Goal: Task Accomplishment & Management: Manage account settings

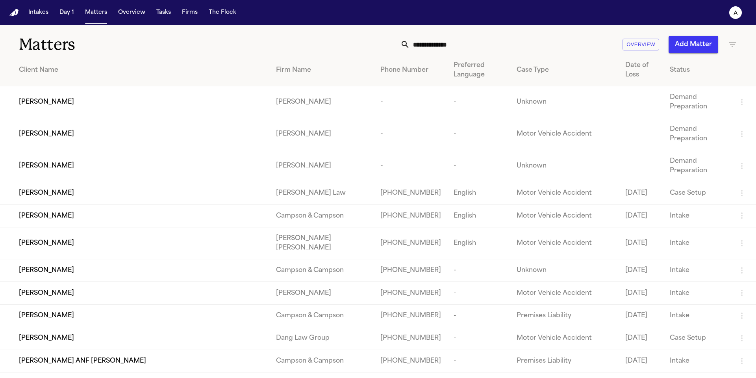
click at [475, 44] on input "text" at bounding box center [511, 44] width 203 height 17
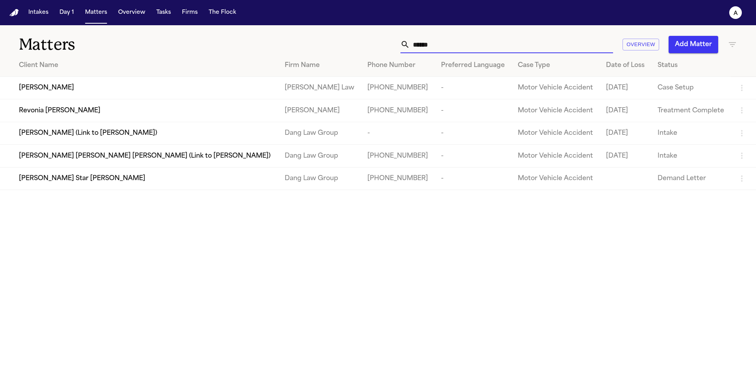
type input "******"
click at [113, 117] on td "Revonia Delorse Savage" at bounding box center [139, 110] width 279 height 22
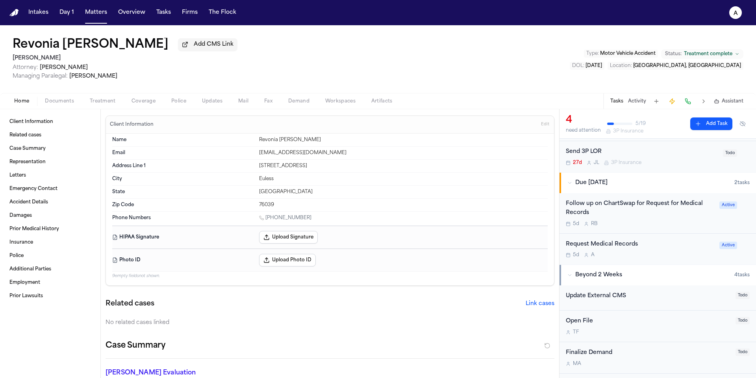
scroll to position [112, 0]
click at [671, 223] on div "5d R B" at bounding box center [640, 224] width 149 height 6
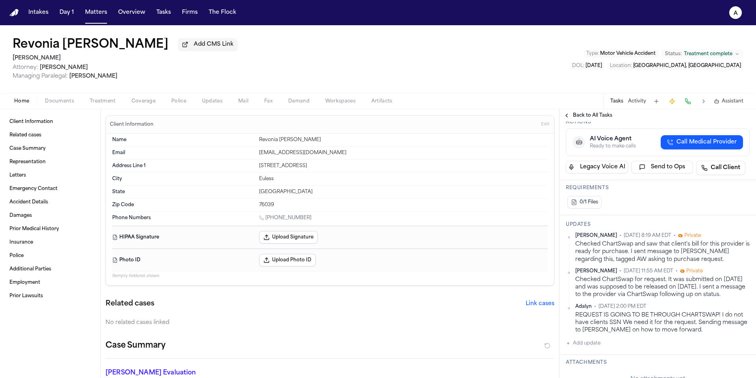
scroll to position [177, 0]
click at [596, 337] on button "Add update" at bounding box center [583, 341] width 35 height 9
click at [596, 340] on textarea "Add your update" at bounding box center [663, 348] width 168 height 16
type textarea "*"
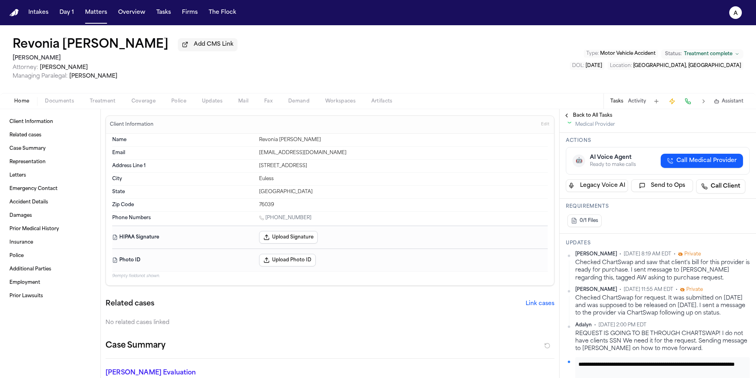
scroll to position [0, 0]
drag, startPoint x: 701, startPoint y: 353, endPoint x: 690, endPoint y: 346, distance: 12.2
click at [690, 360] on textarea "**********" at bounding box center [660, 368] width 162 height 16
type textarea "**********"
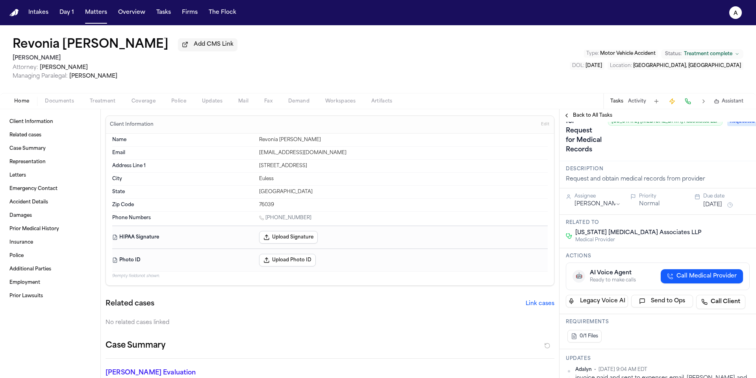
scroll to position [0, 0]
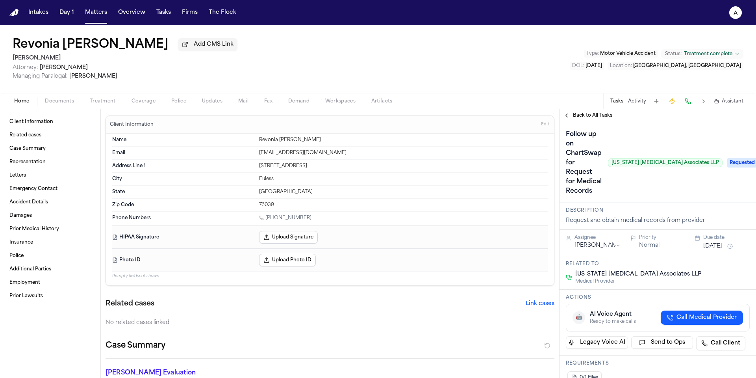
click at [728, 158] on span "Requested" at bounding box center [744, 162] width 32 height 9
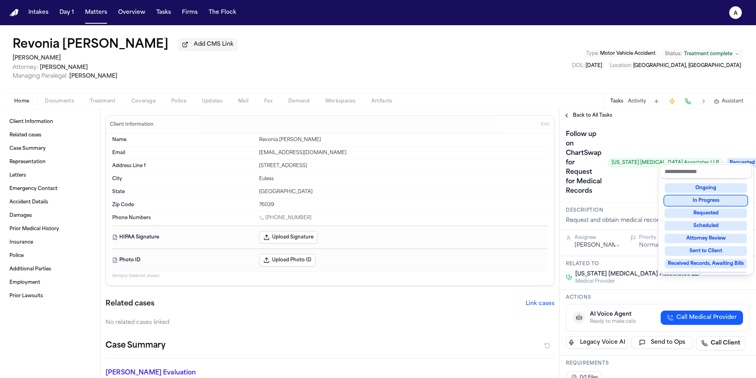
scroll to position [38, 0]
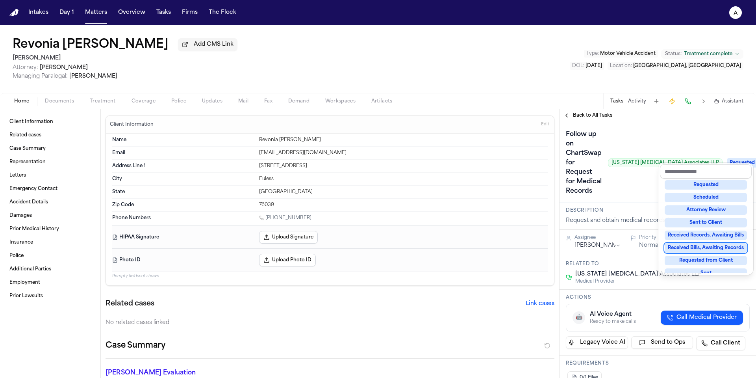
click at [713, 248] on div "Received Bills, Awaiting Records" at bounding box center [706, 247] width 82 height 9
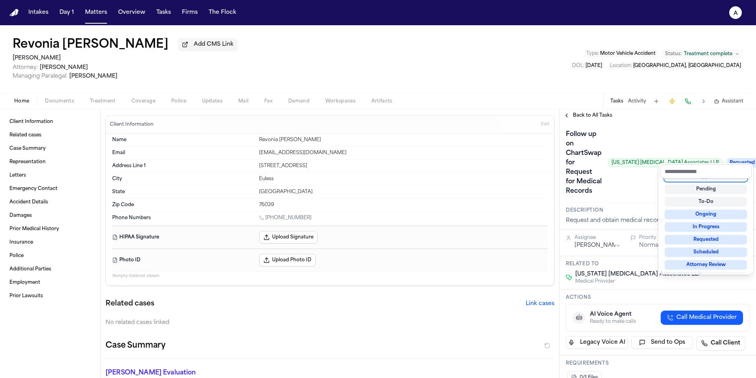
scroll to position [3, 0]
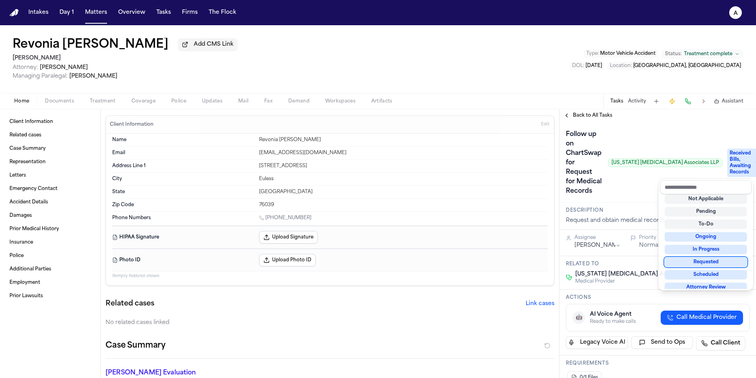
click at [638, 180] on div "Follow up on ChartSwap for Request for Medical Records Texas Radiology Associat…" at bounding box center [658, 162] width 184 height 69
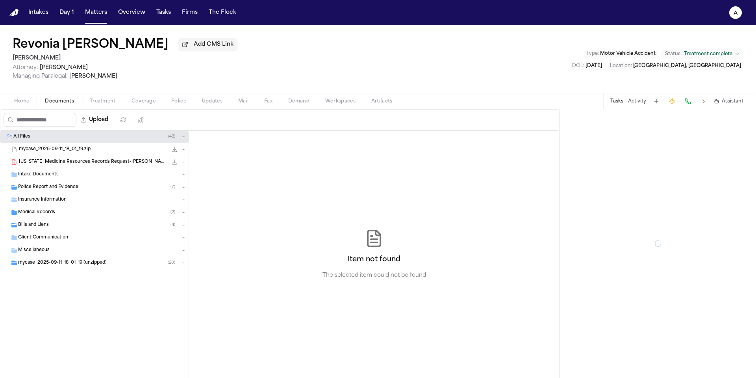
click at [64, 104] on span "Documents" at bounding box center [59, 101] width 29 height 6
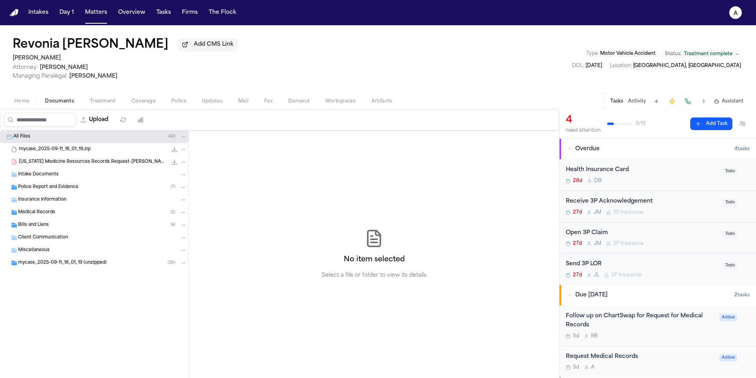
click at [63, 226] on div "Bills and Liens ( 4 )" at bounding box center [102, 224] width 169 height 7
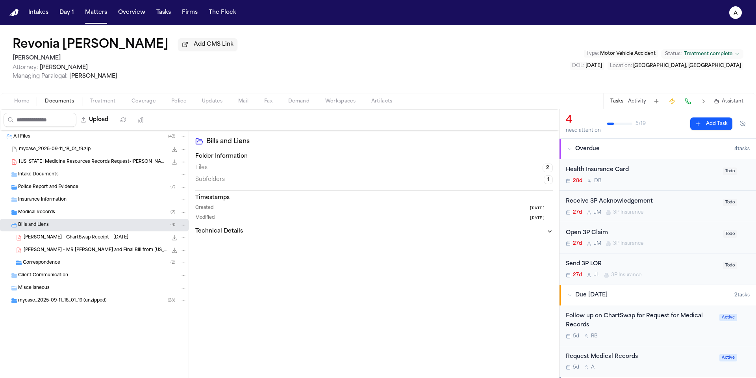
click at [127, 254] on span "R. Savage - MR Affidavit and Final Bill from Texas Health Resources - 4.28.25" at bounding box center [96, 250] width 144 height 7
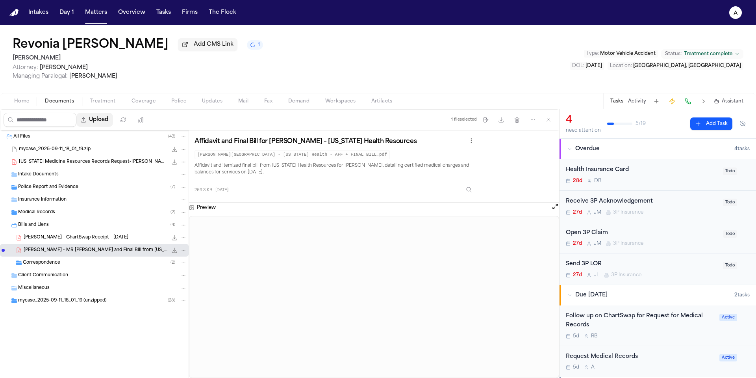
click at [103, 126] on button "Upload" at bounding box center [94, 120] width 37 height 14
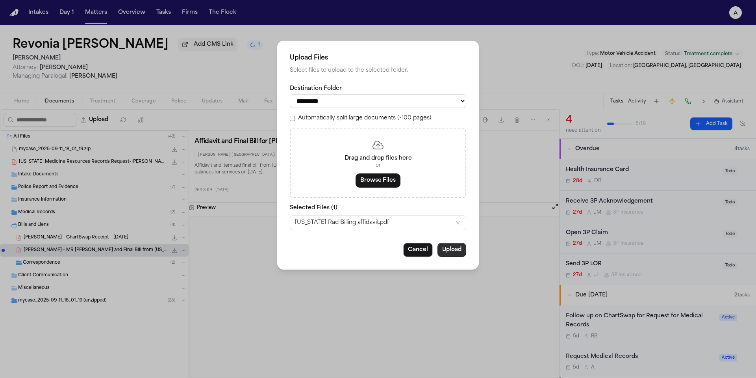
click at [454, 256] on button "Upload" at bounding box center [452, 250] width 29 height 14
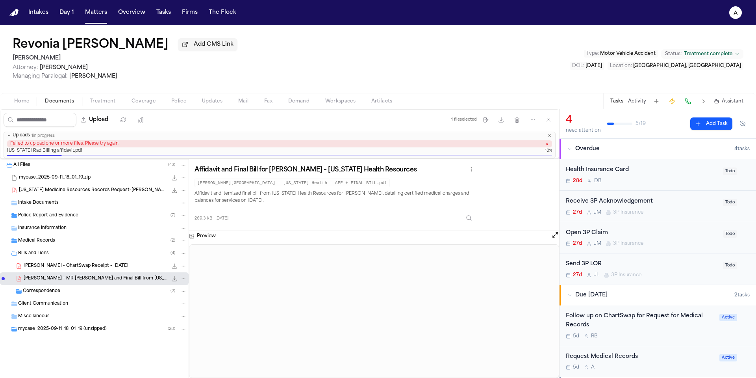
click at [551, 137] on icon "button" at bounding box center [550, 135] width 5 height 5
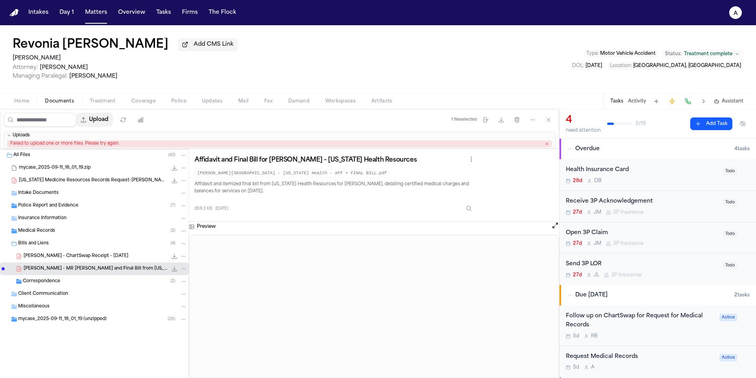
click at [108, 125] on button "Upload" at bounding box center [94, 120] width 37 height 14
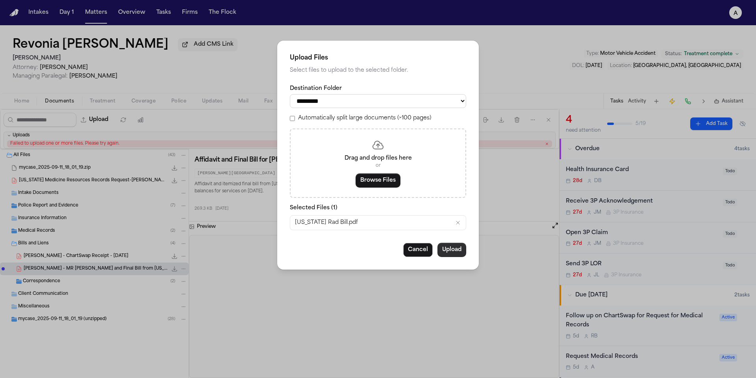
click at [446, 254] on button "Upload" at bounding box center [452, 250] width 29 height 14
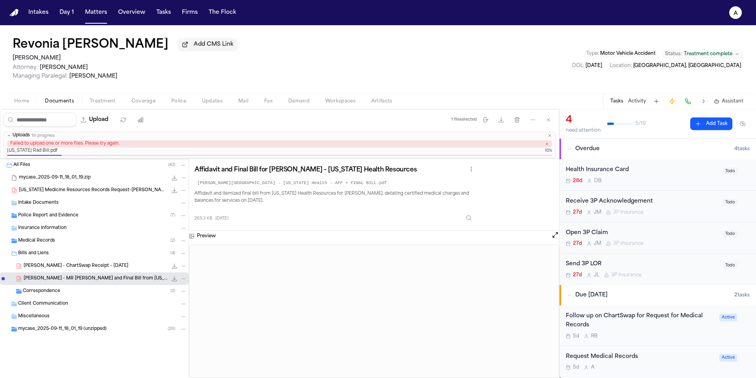
click at [552, 137] on icon "button" at bounding box center [550, 135] width 5 height 5
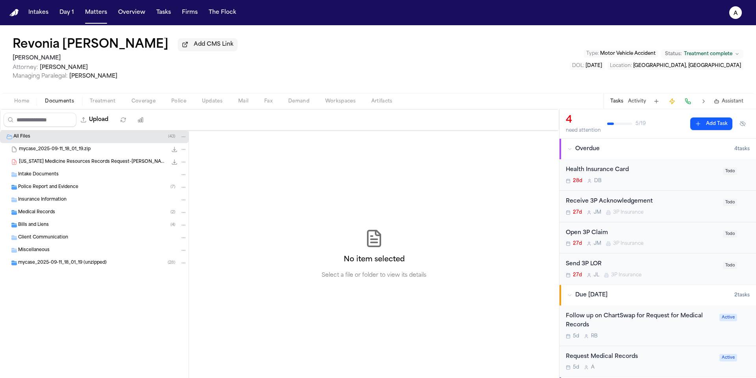
click at [88, 225] on div "Bills and Liens ( 4 )" at bounding box center [102, 224] width 169 height 7
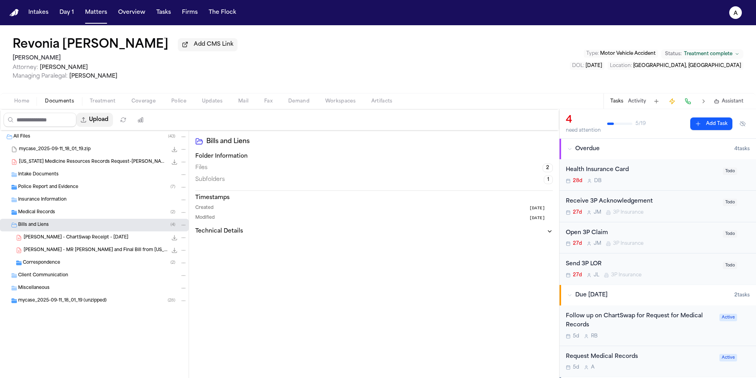
click at [104, 119] on button "Upload" at bounding box center [94, 120] width 37 height 14
select select "**********"
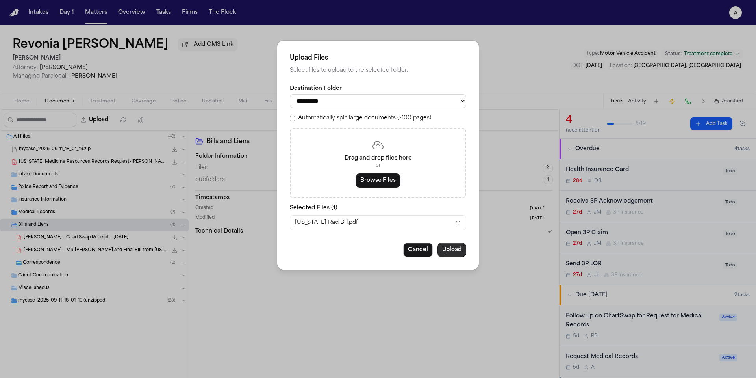
click at [457, 254] on button "Upload" at bounding box center [452, 250] width 29 height 14
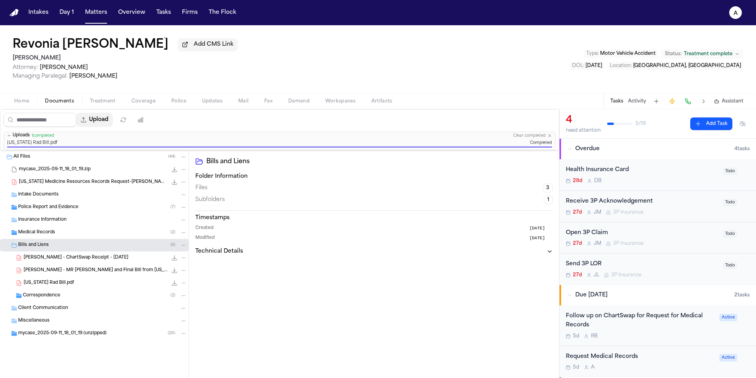
click at [112, 119] on button "Upload" at bounding box center [94, 120] width 37 height 14
select select "**********"
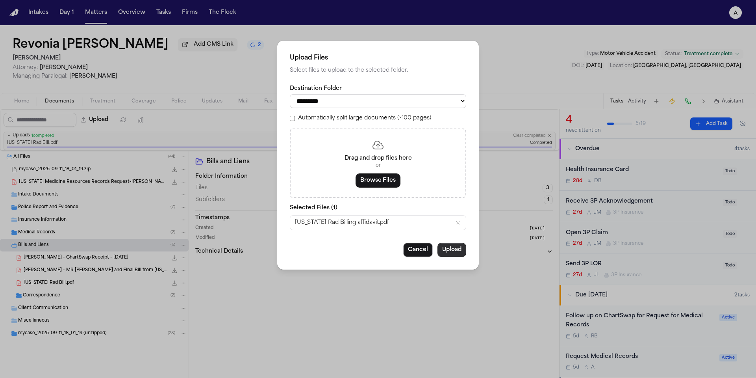
click at [453, 254] on button "Upload" at bounding box center [452, 250] width 29 height 14
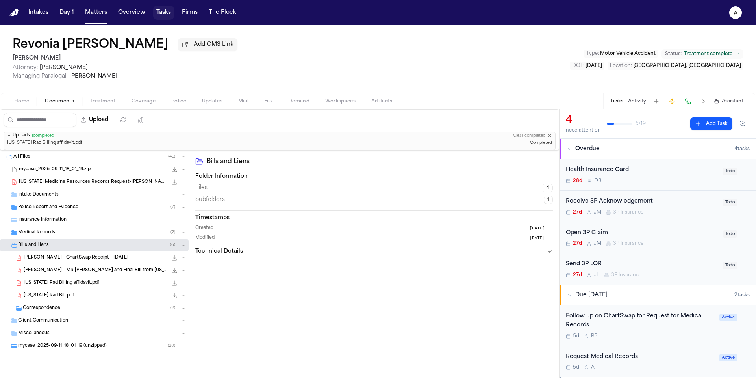
click at [165, 17] on button "Tasks" at bounding box center [163, 13] width 21 height 14
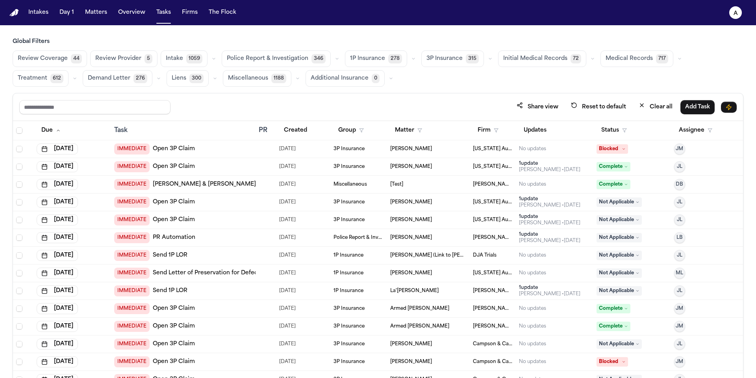
click at [631, 56] on span "Medical Records" at bounding box center [629, 59] width 47 height 8
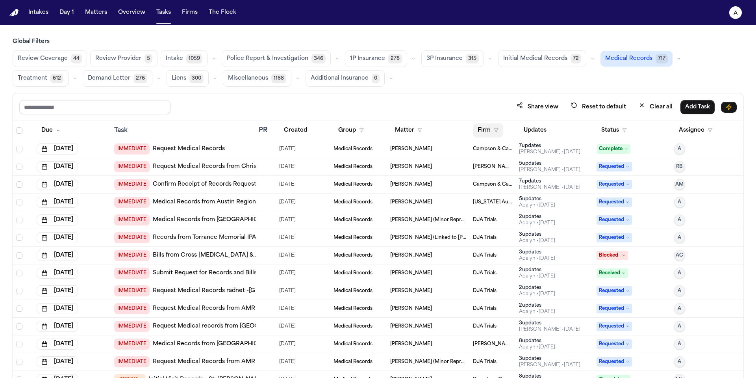
click at [487, 131] on button "Firm" at bounding box center [488, 130] width 30 height 14
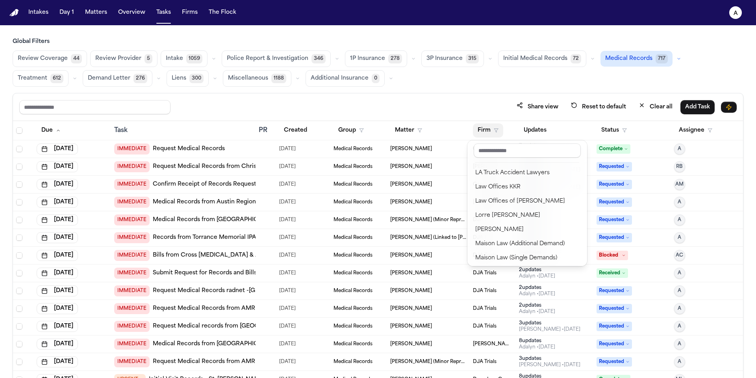
scroll to position [616, 0]
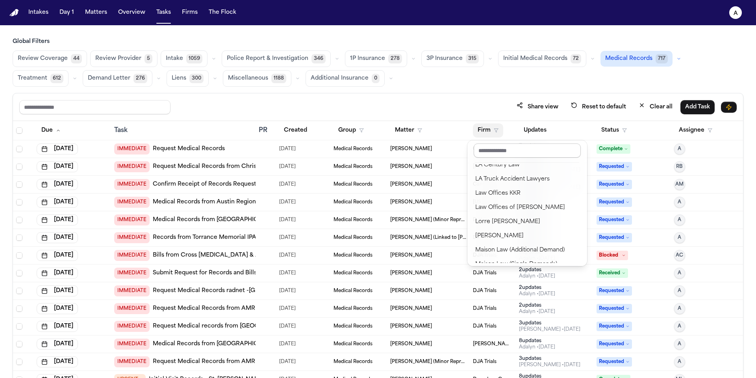
click at [528, 150] on input "text" at bounding box center [527, 150] width 107 height 14
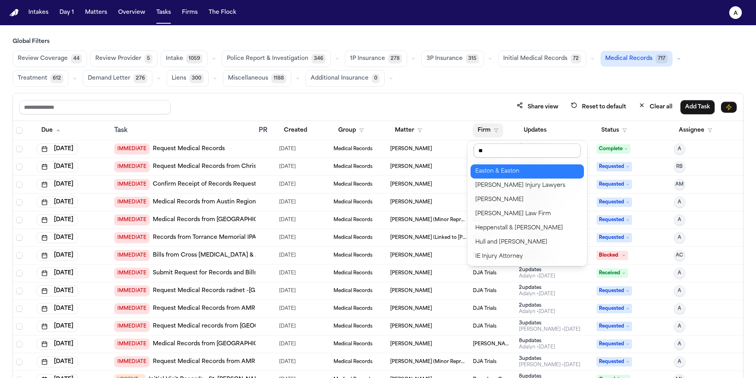
scroll to position [0, 0]
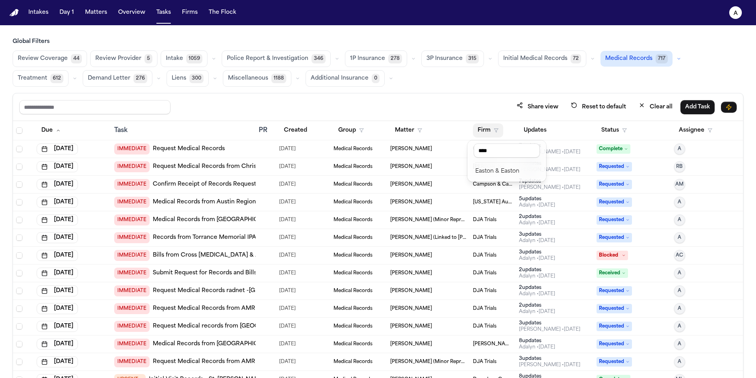
type input "****"
click at [518, 175] on div "Easton & Easton" at bounding box center [507, 171] width 63 height 9
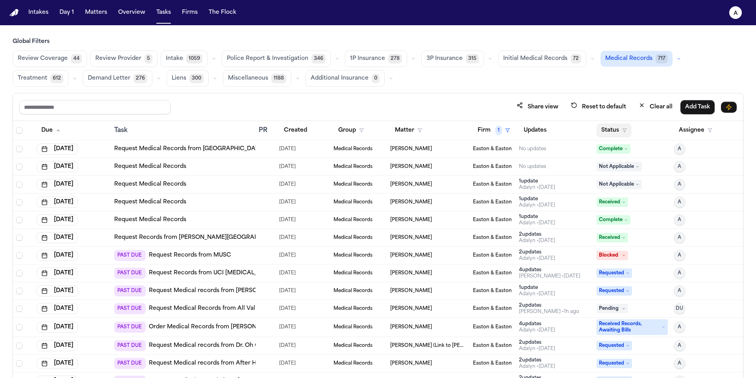
click at [609, 136] on button "Status" at bounding box center [614, 130] width 35 height 14
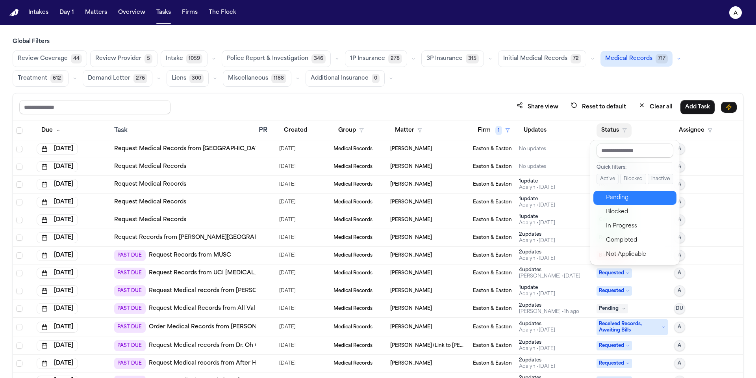
click at [624, 197] on div "Pending" at bounding box center [639, 197] width 66 height 9
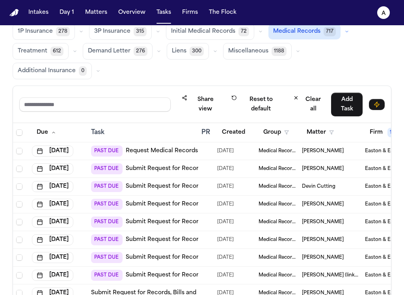
scroll to position [67, 0]
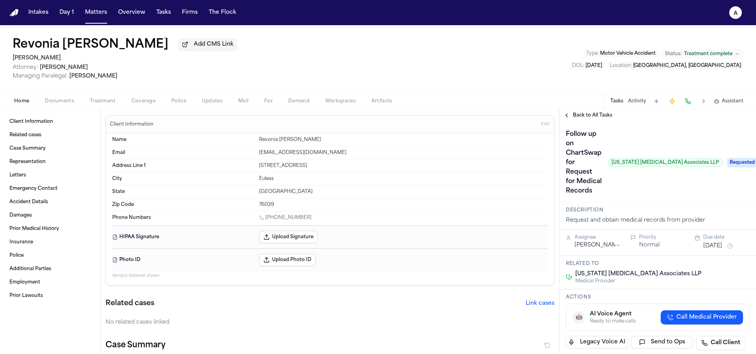
scroll to position [230, 0]
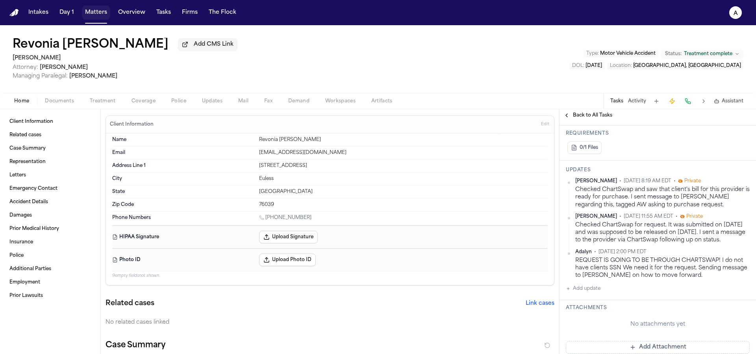
click at [102, 16] on button "Matters" at bounding box center [96, 13] width 28 height 14
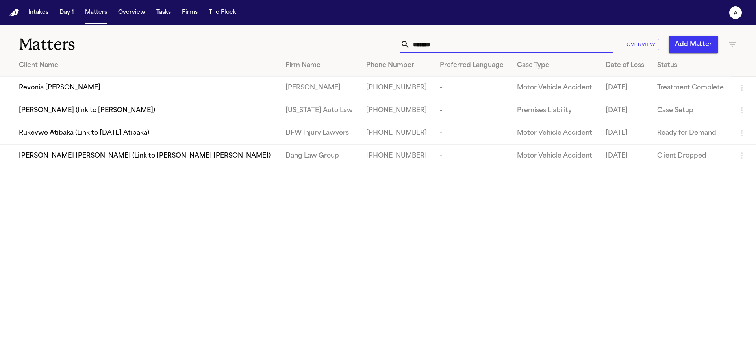
drag, startPoint x: 449, startPoint y: 48, endPoint x: 366, endPoint y: 43, distance: 82.9
click at [366, 43] on div "******* Overview Add Matter" at bounding box center [482, 44] width 509 height 17
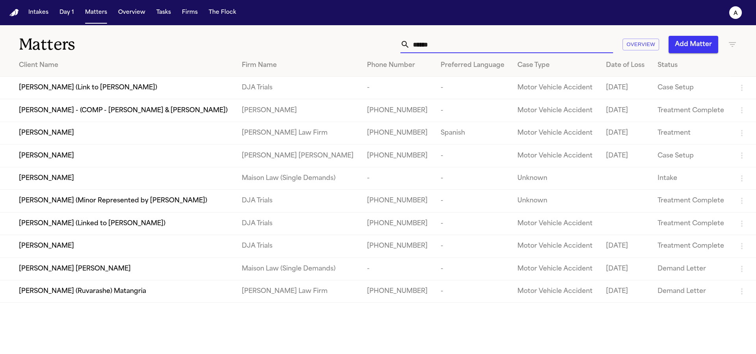
type input "******"
click at [115, 258] on td "[PERSON_NAME]" at bounding box center [118, 246] width 236 height 22
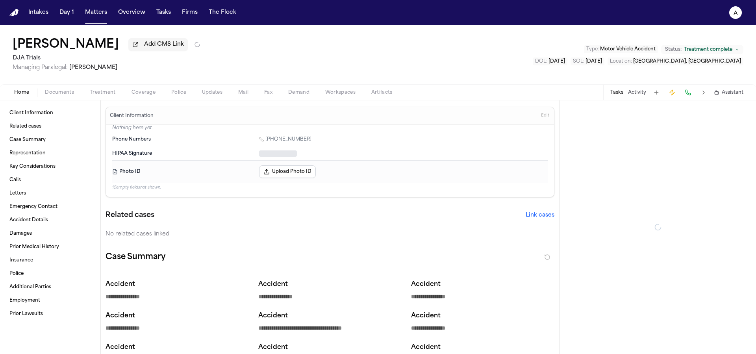
type textarea "*"
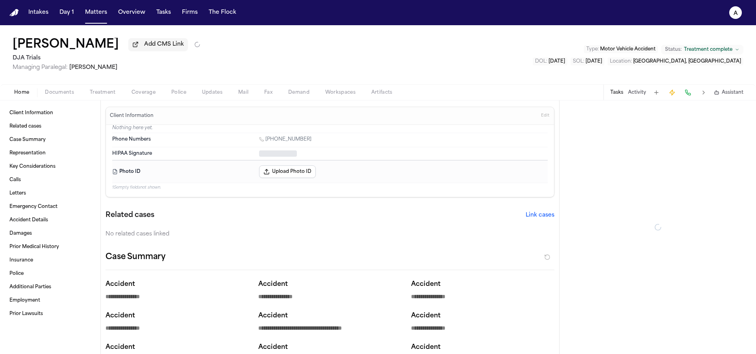
type textarea "*"
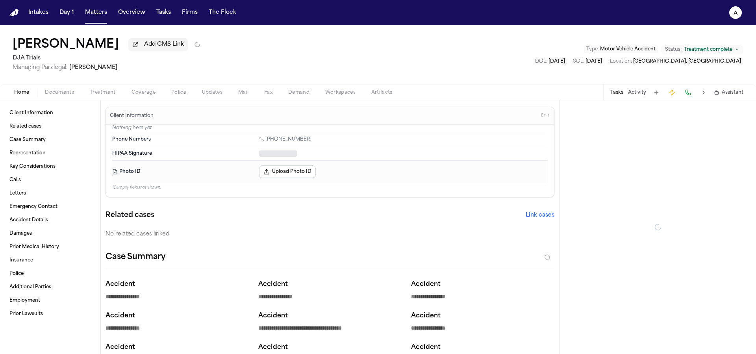
type textarea "*"
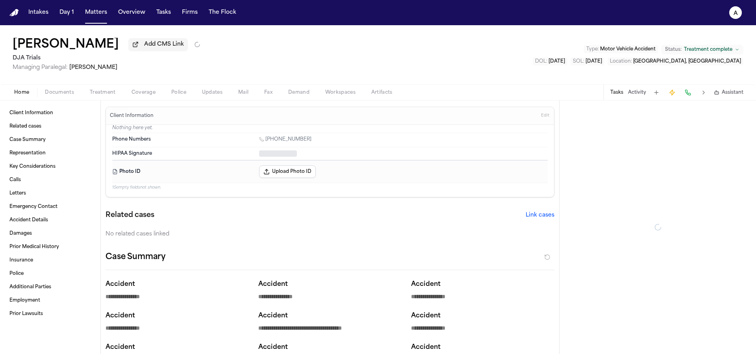
type textarea "*"
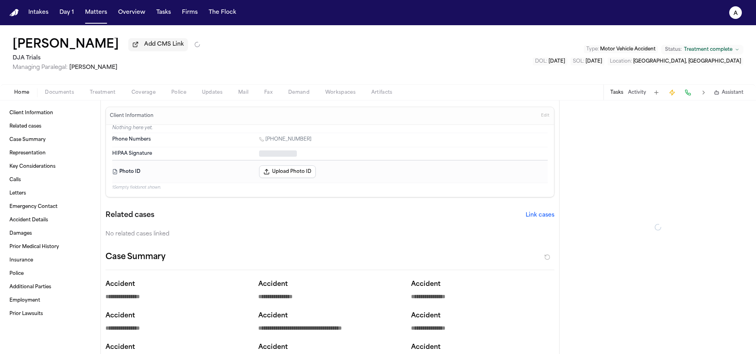
type textarea "*"
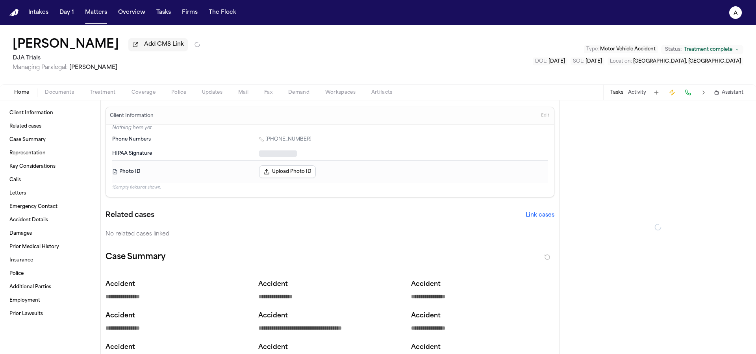
type textarea "*"
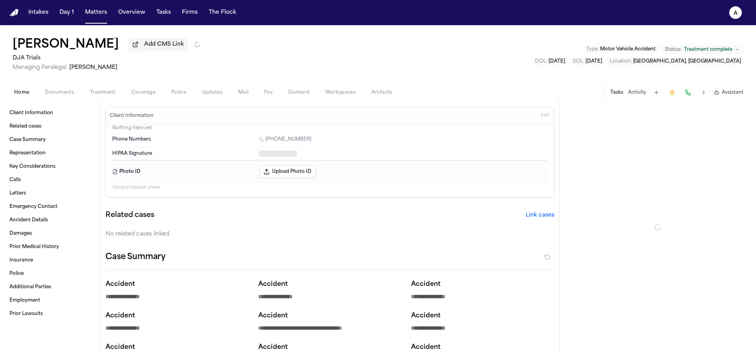
type textarea "*"
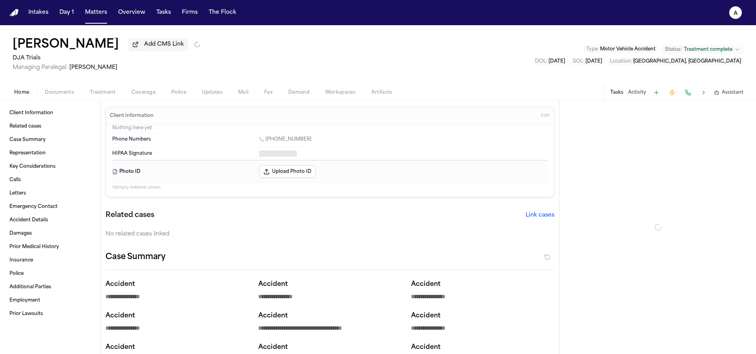
type textarea "*"
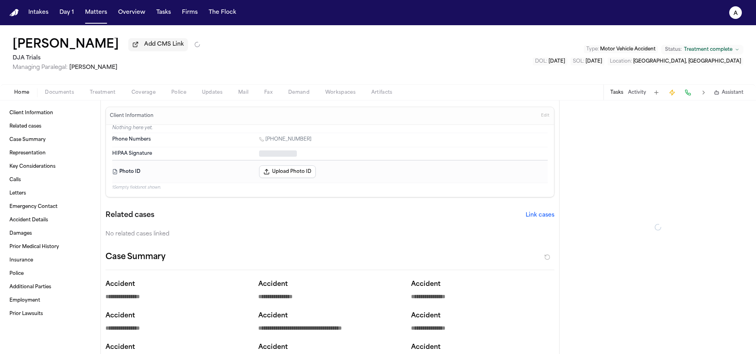
type textarea "*"
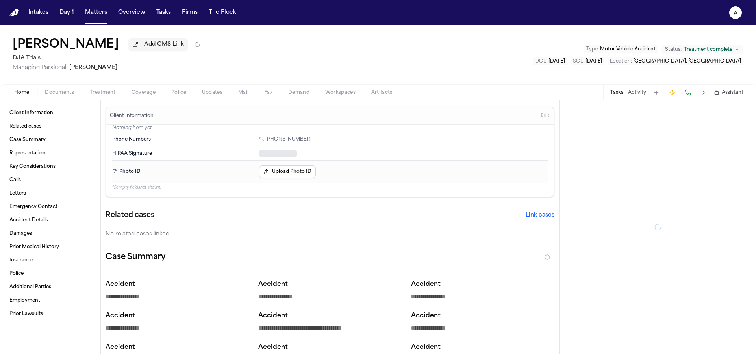
type textarea "*"
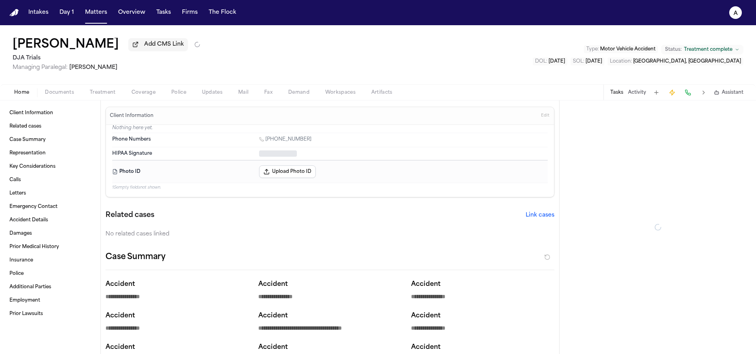
type textarea "*"
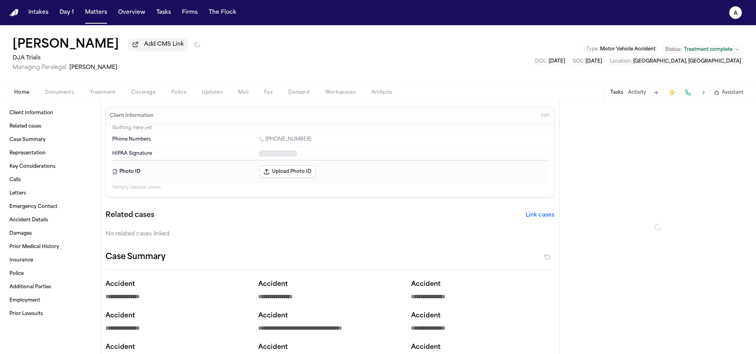
type textarea "*"
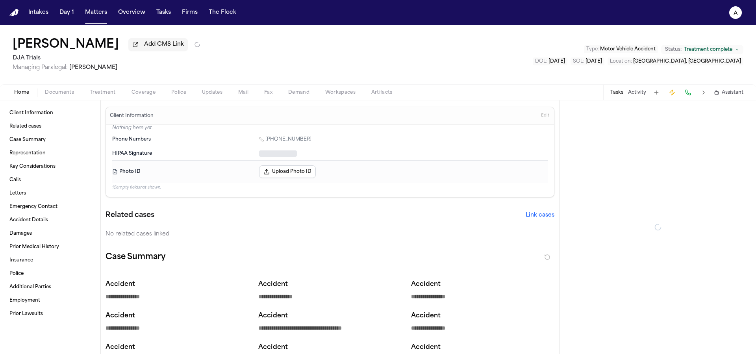
type textarea "*"
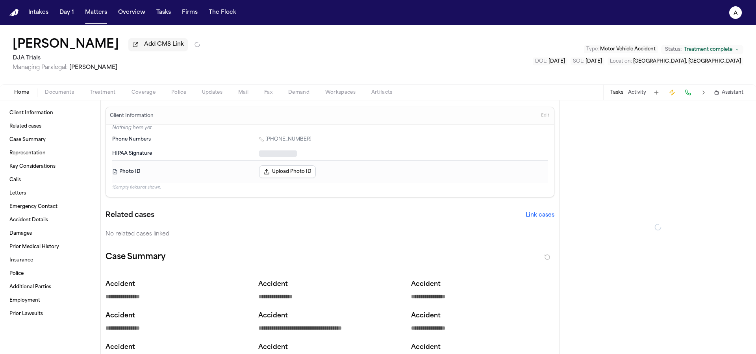
type textarea "*"
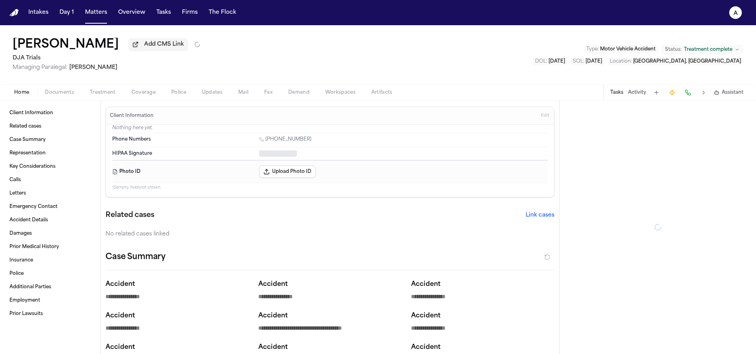
type textarea "*"
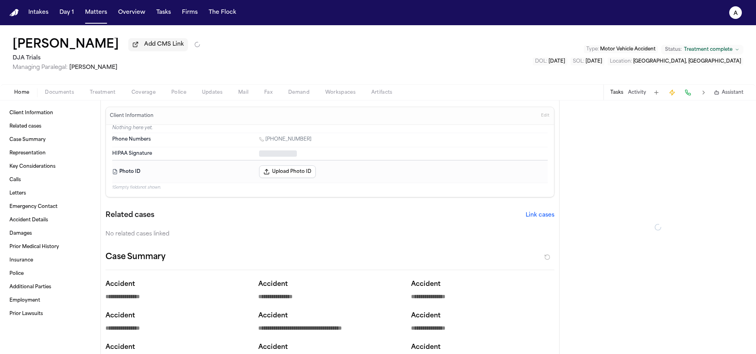
type textarea "*"
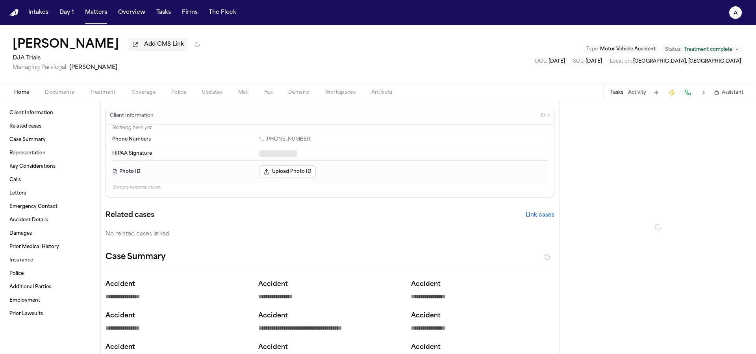
type textarea "*"
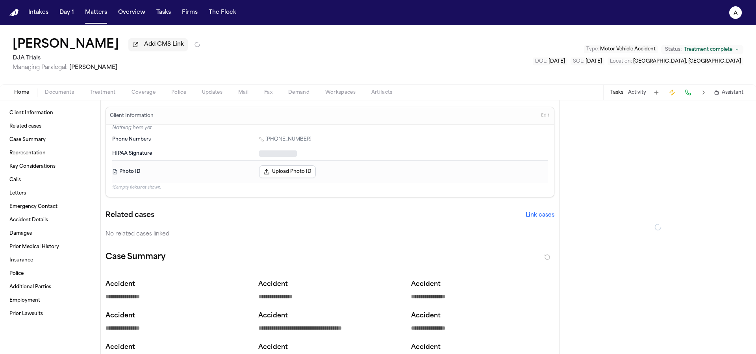
type textarea "*"
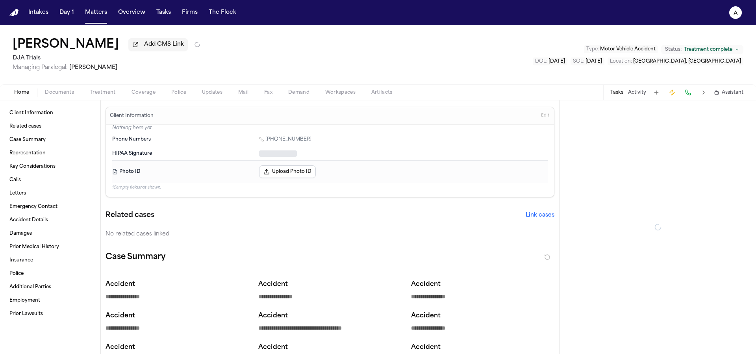
type textarea "*"
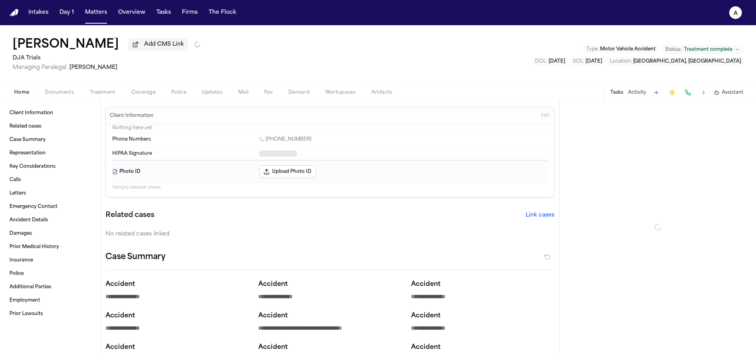
type textarea "*"
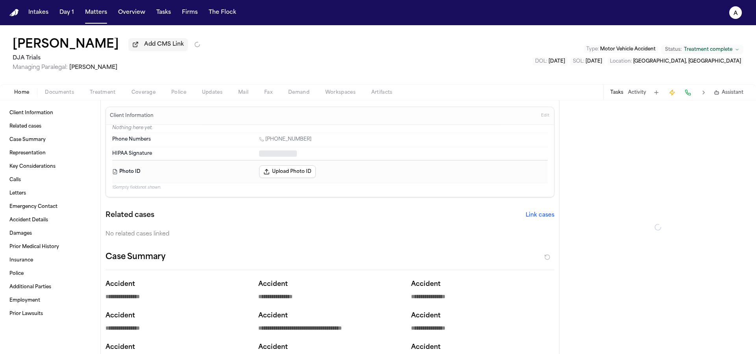
type textarea "*"
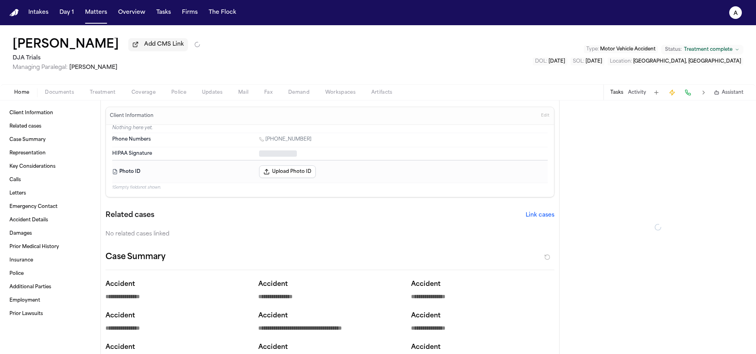
type textarea "*"
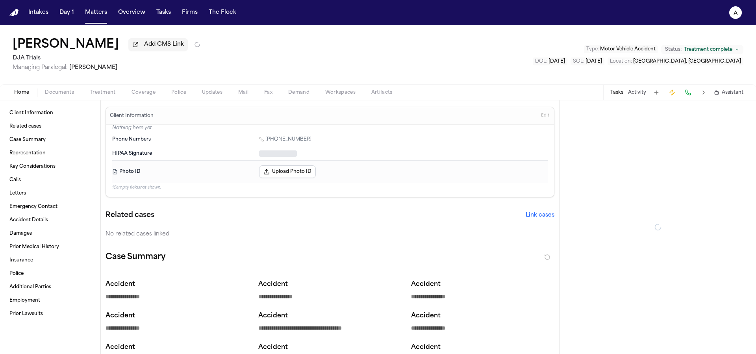
type textarea "*"
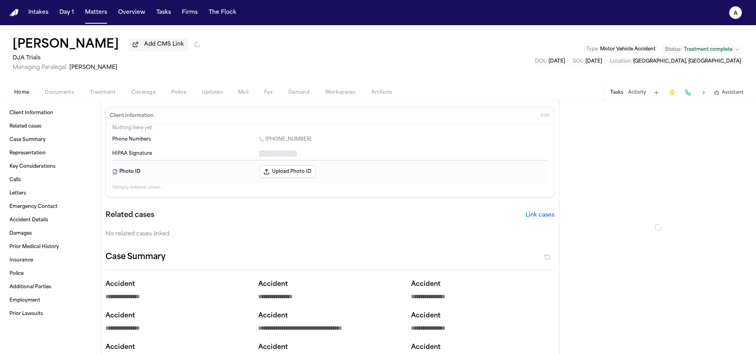
type textarea "*"
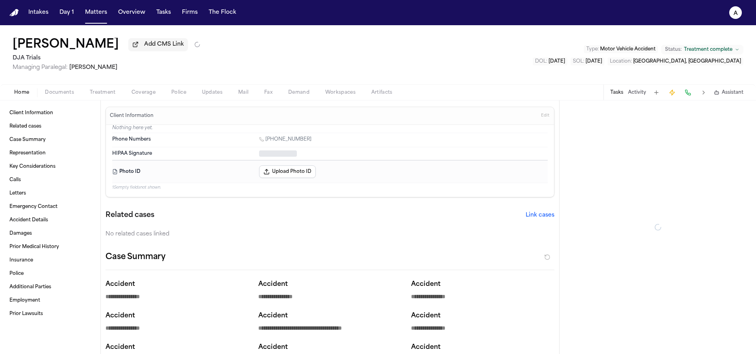
type textarea "*"
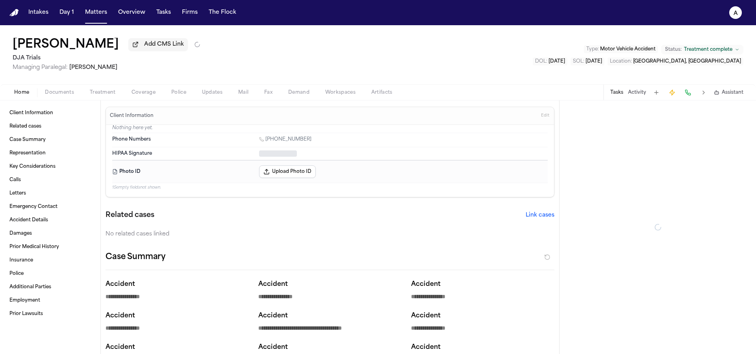
type textarea "*"
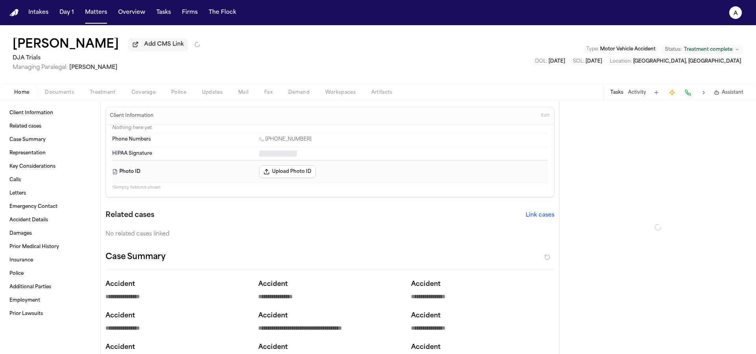
type textarea "*"
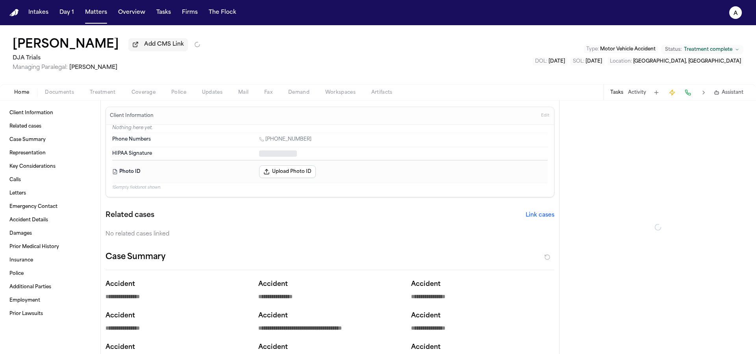
type textarea "*"
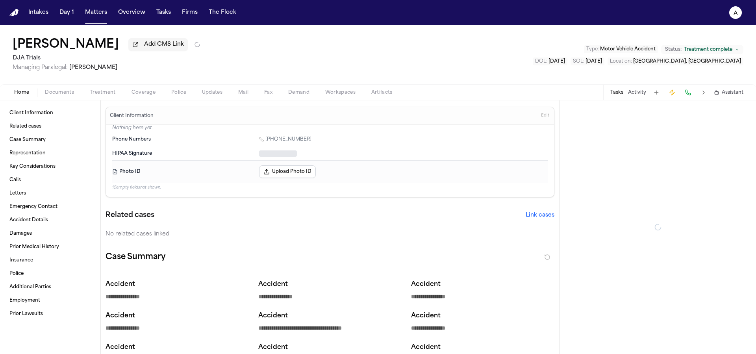
type textarea "*"
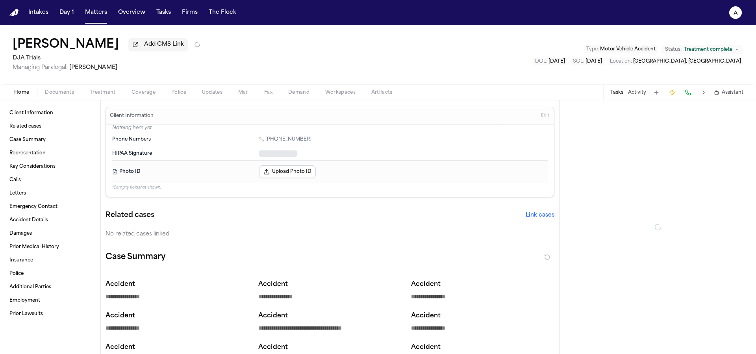
type textarea "*"
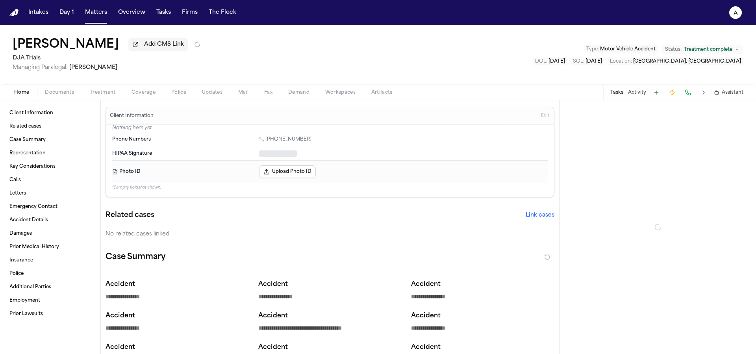
type textarea "*"
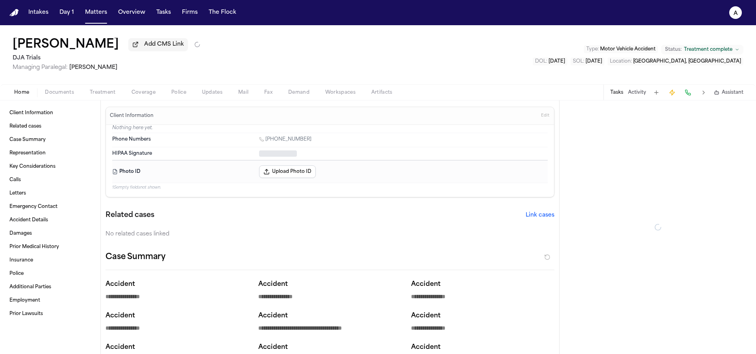
type textarea "*"
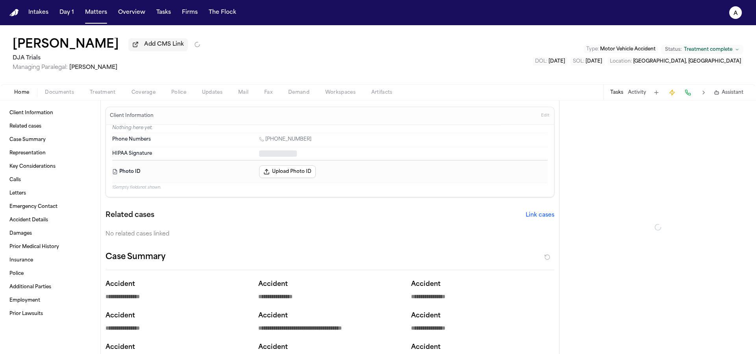
type textarea "*"
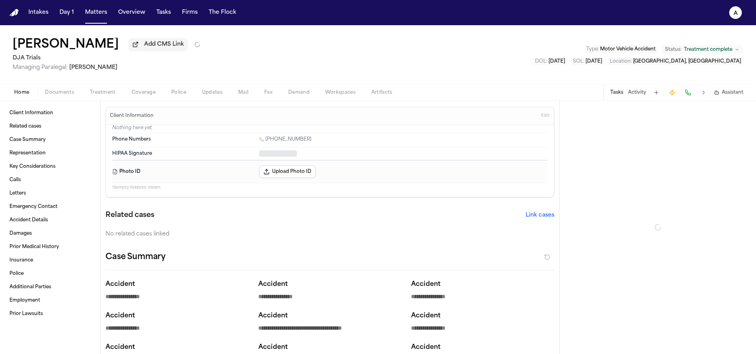
type textarea "*"
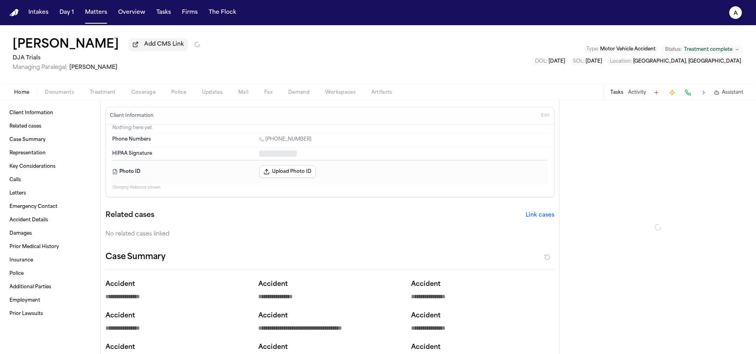
type textarea "*"
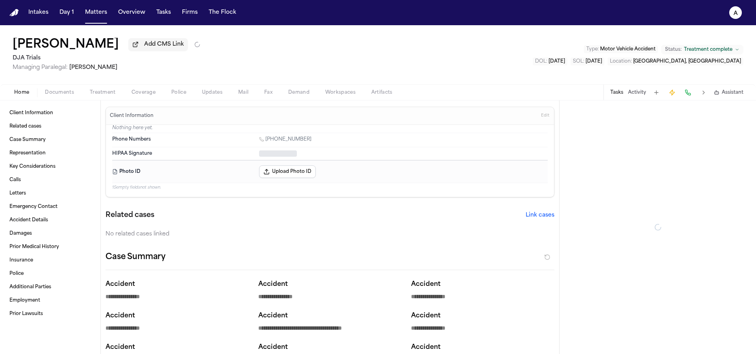
type textarea "*"
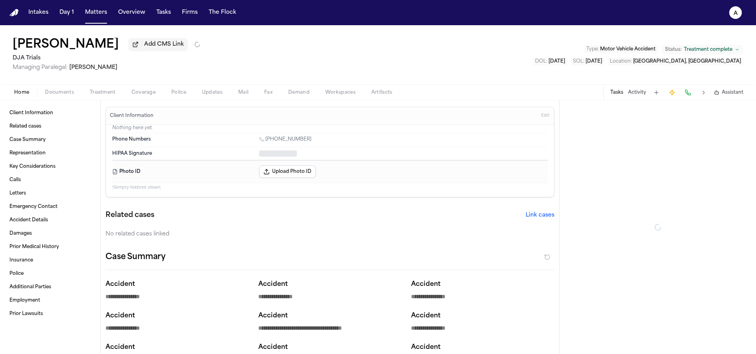
type textarea "*"
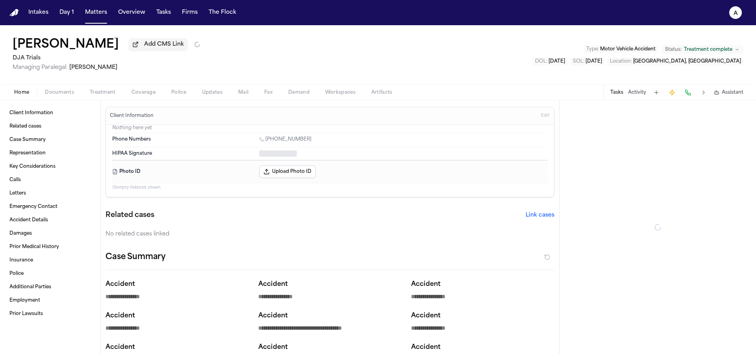
type textarea "*"
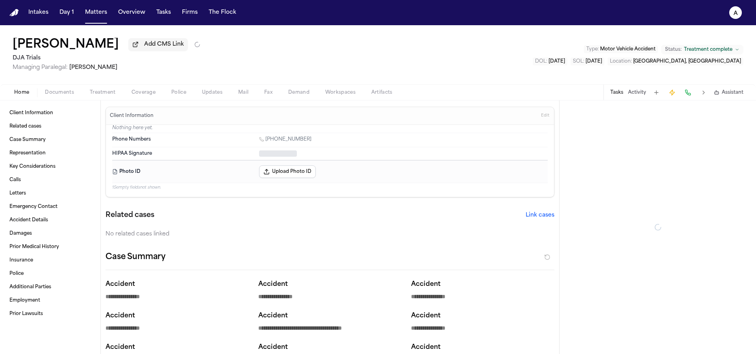
type textarea "*"
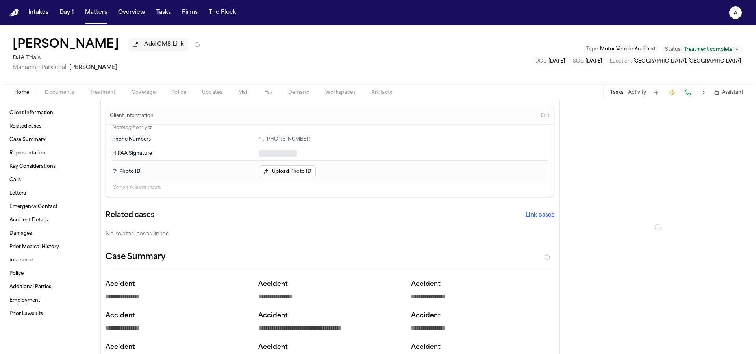
type textarea "*"
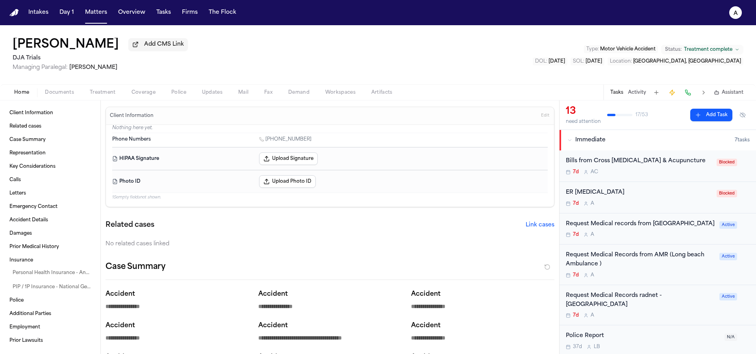
click at [652, 173] on div "7d A C" at bounding box center [639, 172] width 146 height 6
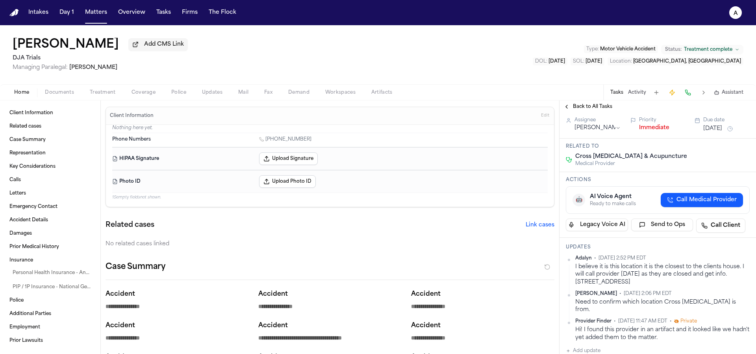
scroll to position [52, 0]
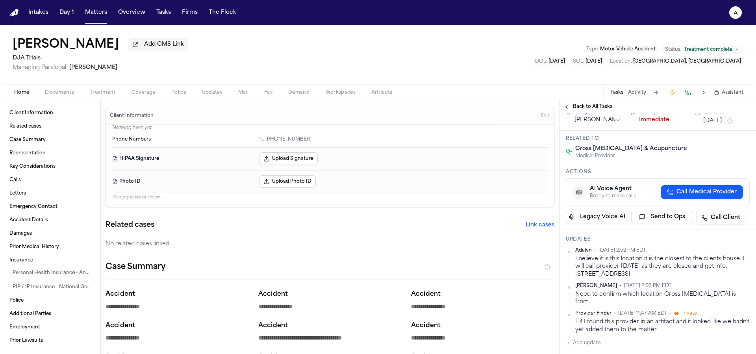
drag, startPoint x: 576, startPoint y: 286, endPoint x: 740, endPoint y: 287, distance: 164.3
click at [740, 278] on div "I believe it is this location it is the closest to the clients house. I will ca…" at bounding box center [663, 266] width 175 height 23
copy div "38345 30th St E suite b 3, Palmdale, CA 93550, United States"
click at [599, 113] on div "Back to All Tasks" at bounding box center [658, 106] width 197 height 13
click at [601, 105] on span "Back to All Tasks" at bounding box center [592, 107] width 39 height 6
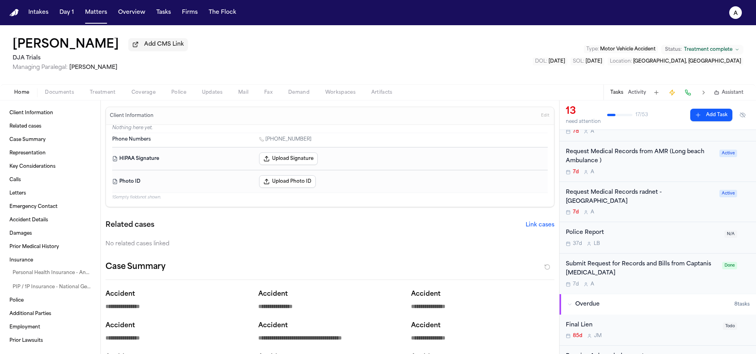
scroll to position [111, 0]
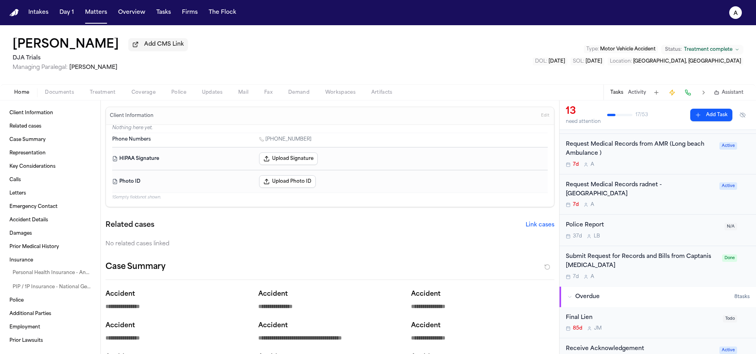
click at [681, 270] on div "Submit Request for Records and Bills from Captanis Chiropractic" at bounding box center [642, 262] width 152 height 18
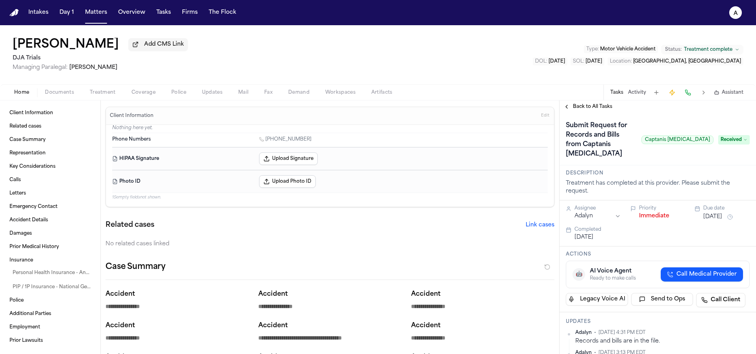
click at [589, 110] on span "Back to All Tasks" at bounding box center [592, 107] width 39 height 6
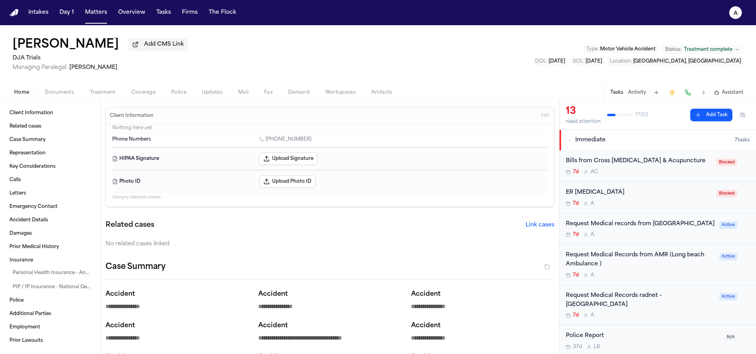
click at [699, 318] on div "7d A" at bounding box center [640, 315] width 149 height 6
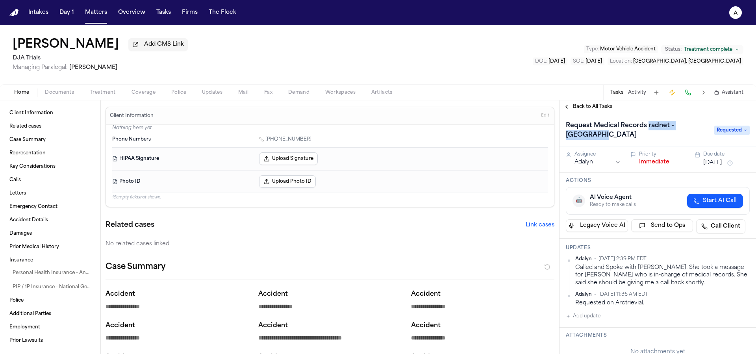
drag, startPoint x: 625, startPoint y: 140, endPoint x: 649, endPoint y: 130, distance: 26.0
click at [649, 130] on h1 "Request Medical Records radnet -Long beach" at bounding box center [636, 130] width 147 height 22
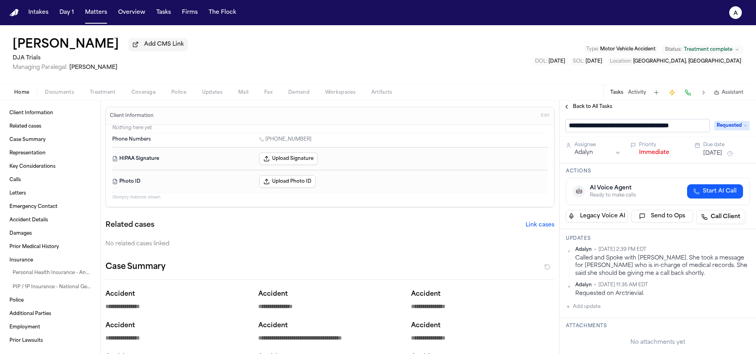
scroll to position [0, 13]
drag, startPoint x: 637, startPoint y: 129, endPoint x: 677, endPoint y: 132, distance: 39.9
click at [701, 125] on input "**********" at bounding box center [635, 125] width 138 height 13
drag, startPoint x: 701, startPoint y: 128, endPoint x: 651, endPoint y: 127, distance: 50.0
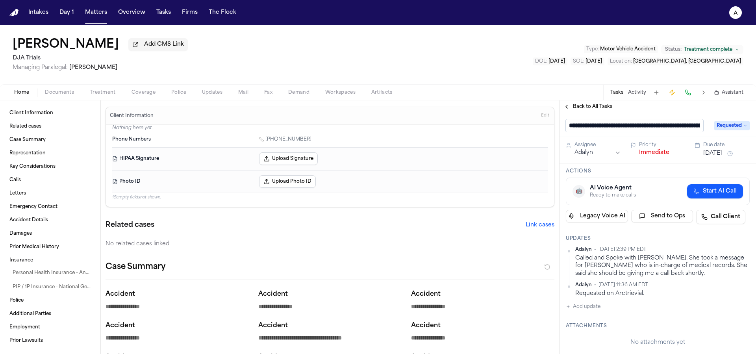
click at [651, 127] on input "**********" at bounding box center [635, 125] width 138 height 13
click at [655, 119] on div "Request Medical Records Requested" at bounding box center [658, 125] width 197 height 24
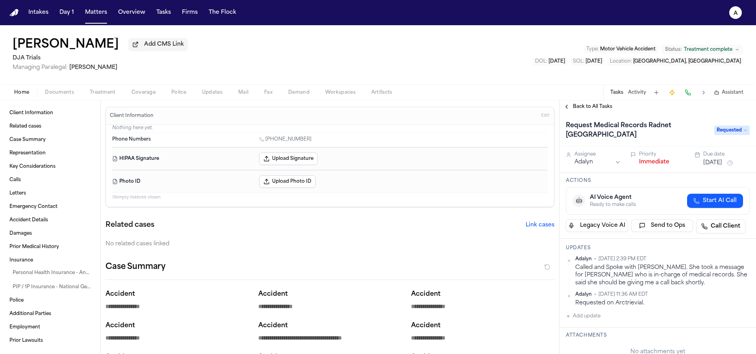
click at [597, 320] on button "Add update" at bounding box center [583, 316] width 35 height 9
click at [626, 322] on textarea "Add your update" at bounding box center [663, 323] width 168 height 16
type textarea "*"
type textarea "**********"
click at [582, 341] on button "Private" at bounding box center [582, 341] width 6 height 6
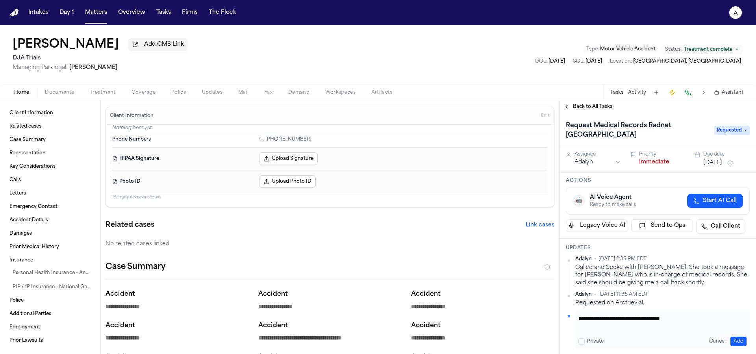
click at [734, 344] on button "Add" at bounding box center [739, 341] width 16 height 9
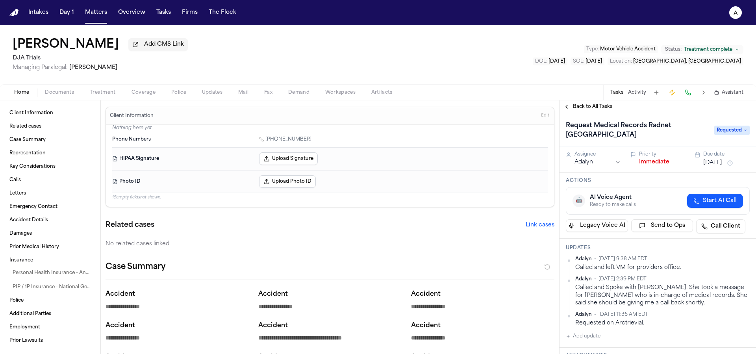
click at [707, 170] on div "Assignee Adalyn Priority Immediate Due date Oct 2, 2025" at bounding box center [658, 160] width 197 height 26
click at [709, 167] on button "[DATE]" at bounding box center [713, 163] width 19 height 8
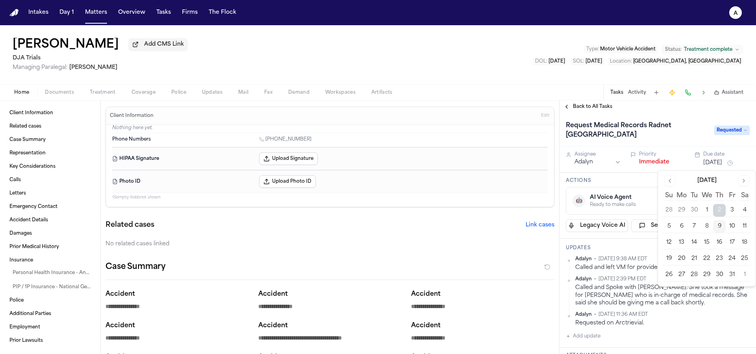
click at [717, 230] on button "9" at bounding box center [720, 226] width 13 height 13
click at [643, 180] on h3 "Actions" at bounding box center [658, 181] width 184 height 6
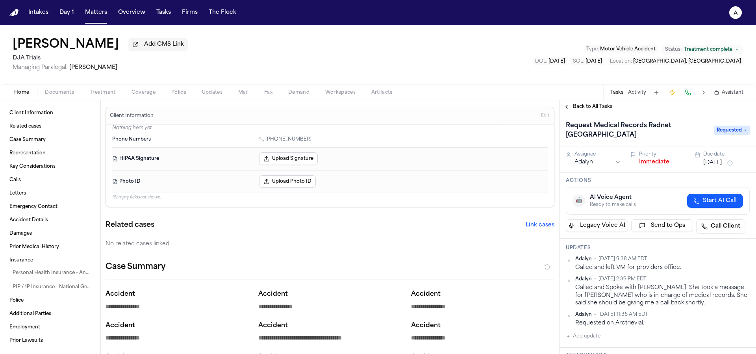
click at [587, 110] on span "Back to All Tasks" at bounding box center [592, 107] width 39 height 6
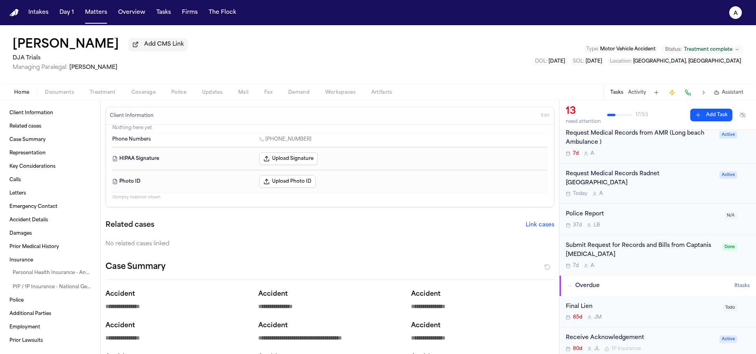
scroll to position [118, 0]
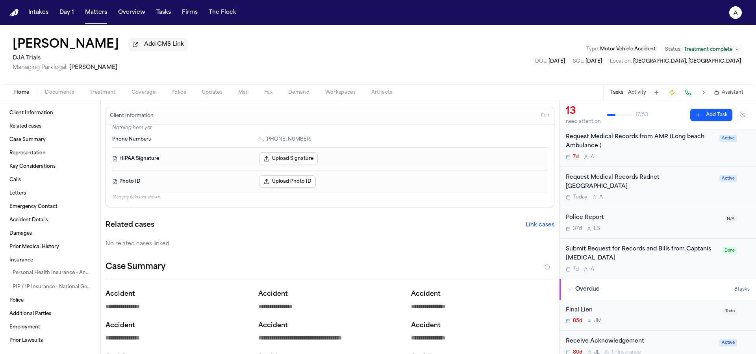
click at [692, 197] on div "[DATE] A" at bounding box center [640, 197] width 149 height 6
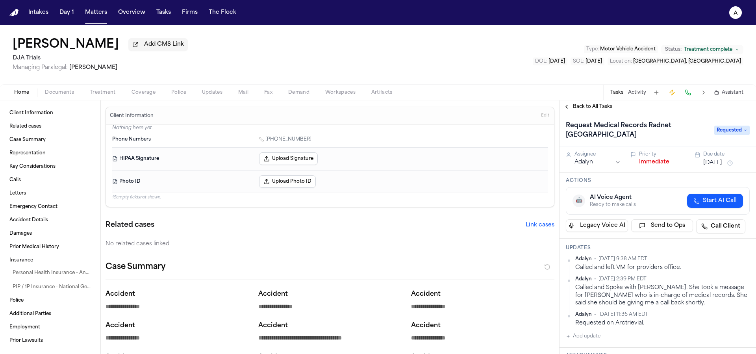
click at [723, 163] on button "[DATE]" at bounding box center [713, 163] width 19 height 8
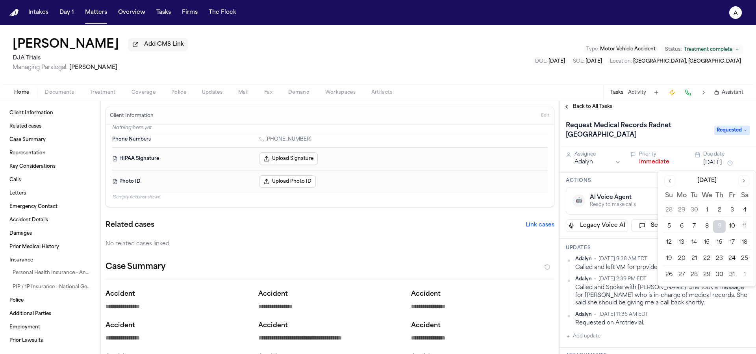
click at [731, 229] on button "10" at bounding box center [732, 226] width 13 height 13
click at [625, 182] on h3 "Actions" at bounding box center [658, 181] width 184 height 6
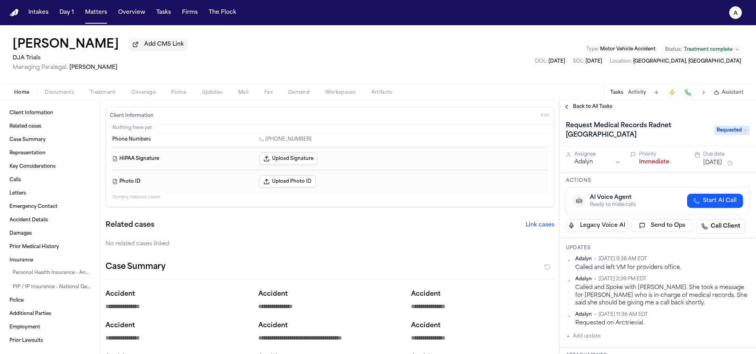
click at [602, 110] on span "Back to All Tasks" at bounding box center [592, 107] width 39 height 6
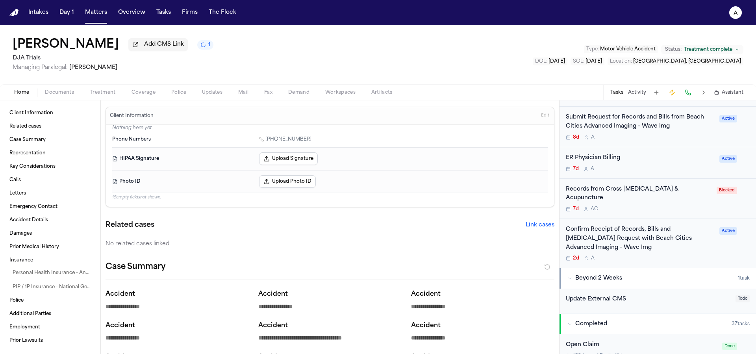
scroll to position [447, 0]
click at [706, 254] on div "2d A" at bounding box center [640, 257] width 149 height 6
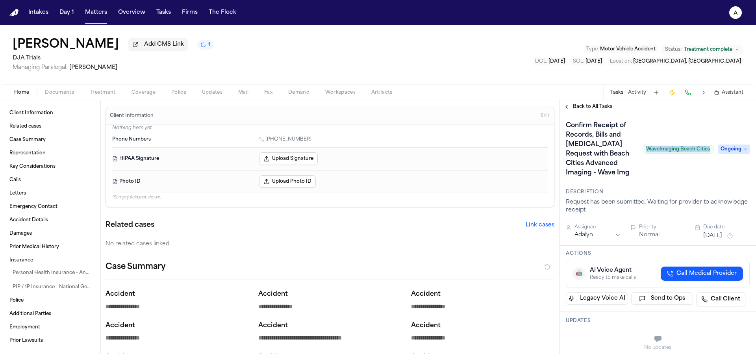
drag, startPoint x: 642, startPoint y: 151, endPoint x: 706, endPoint y: 151, distance: 64.2
click at [706, 151] on span "WaveImaging Beach Cities" at bounding box center [678, 149] width 71 height 9
copy span "WaveImaging Beach Cities"
click at [602, 110] on span "Back to All Tasks" at bounding box center [592, 107] width 39 height 6
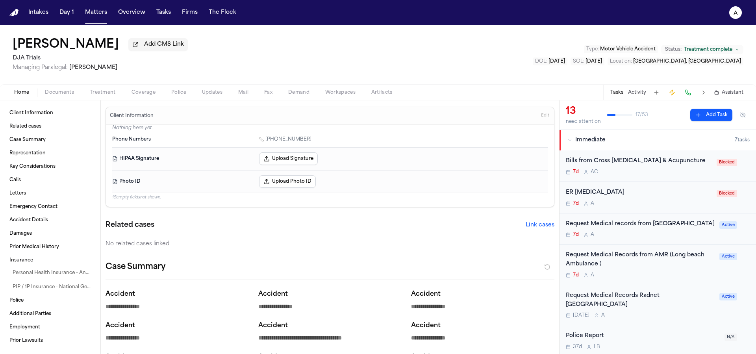
click at [665, 238] on div "Request Medical records from Long beach Memorial Hospital 7d A" at bounding box center [640, 229] width 149 height 19
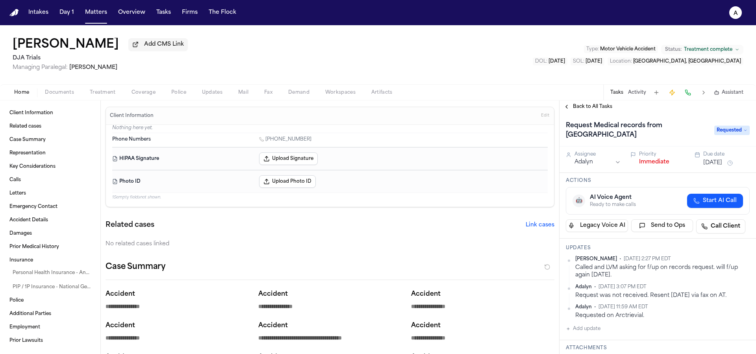
drag, startPoint x: 651, startPoint y: 139, endPoint x: 665, endPoint y: 129, distance: 17.2
click at [665, 129] on h1 "Request Medical records from Long beach Memorial Hospital" at bounding box center [636, 130] width 147 height 22
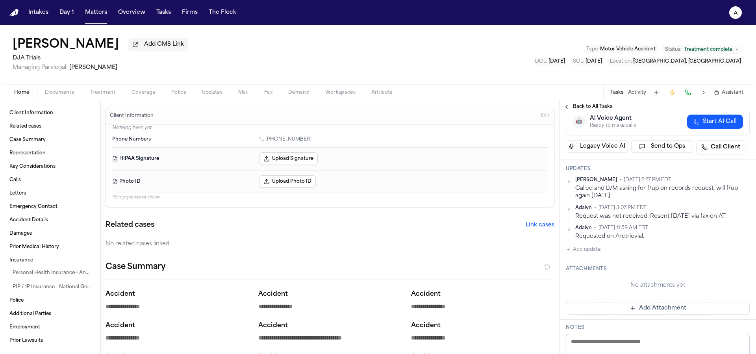
scroll to position [78, 0]
click at [597, 253] on button "Add update" at bounding box center [583, 250] width 35 height 9
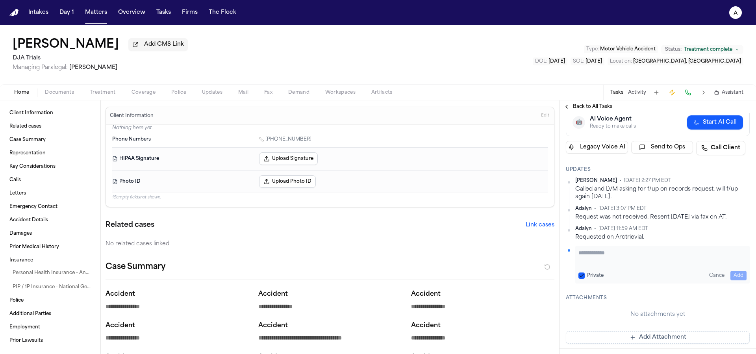
click at [598, 255] on textarea "Add your update" at bounding box center [663, 257] width 168 height 16
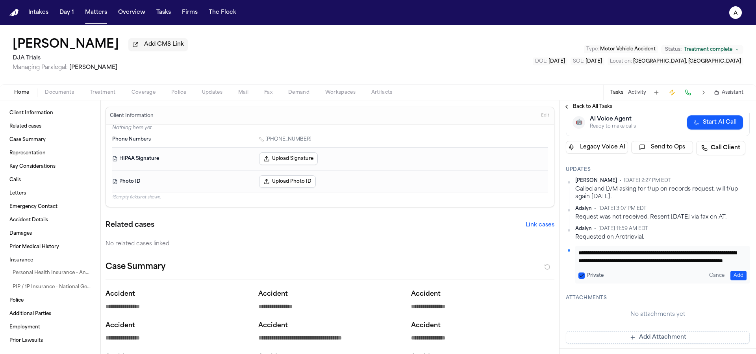
click at [691, 264] on textarea "**********" at bounding box center [660, 257] width 162 height 16
paste textarea "**********"
click at [682, 264] on textarea "**********" at bounding box center [660, 257] width 162 height 16
click at [720, 262] on textarea "**********" at bounding box center [660, 257] width 162 height 16
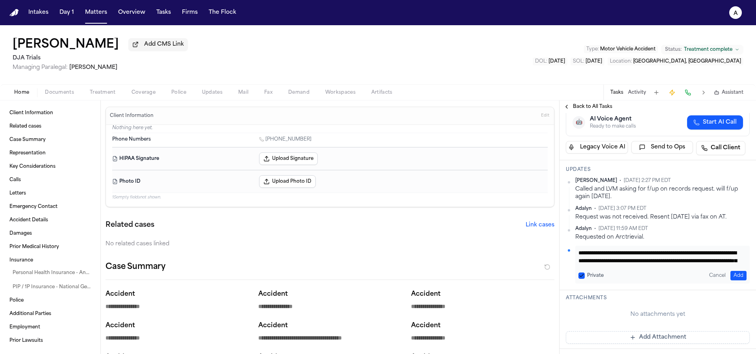
drag, startPoint x: 605, startPoint y: 262, endPoint x: 587, endPoint y: 260, distance: 17.8
click at [574, 248] on div "**********" at bounding box center [658, 265] width 184 height 38
type textarea "**********"
click at [580, 276] on button "Private" at bounding box center [582, 276] width 6 height 6
drag, startPoint x: 739, startPoint y: 275, endPoint x: 706, endPoint y: 266, distance: 33.9
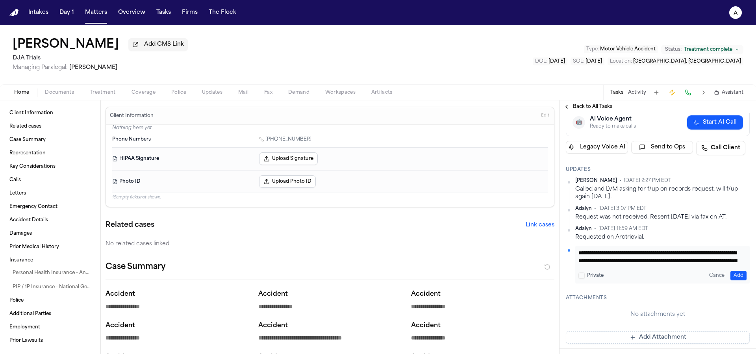
click at [739, 274] on button "Add" at bounding box center [739, 275] width 16 height 9
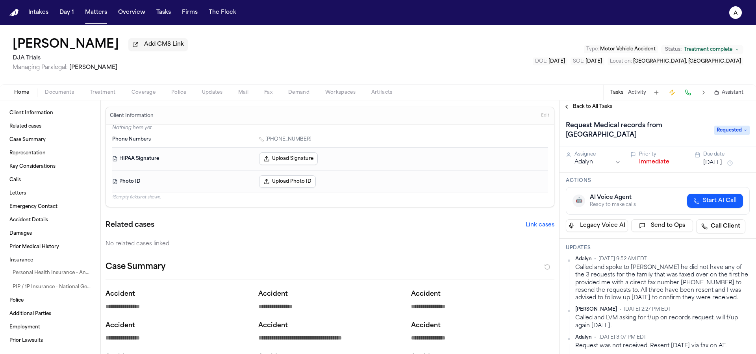
click at [723, 162] on button "Oct 2, 2025" at bounding box center [713, 163] width 19 height 8
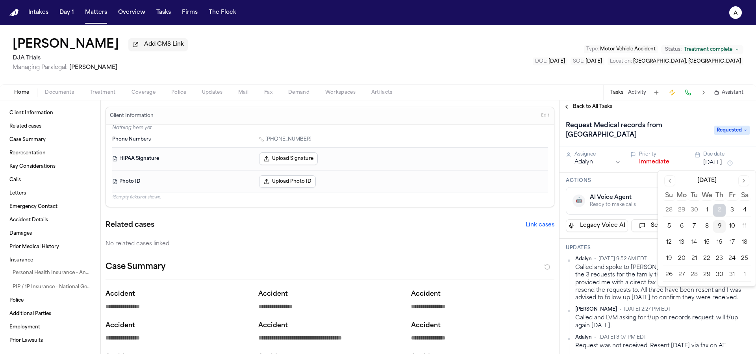
click at [686, 240] on button "13" at bounding box center [682, 242] width 13 height 13
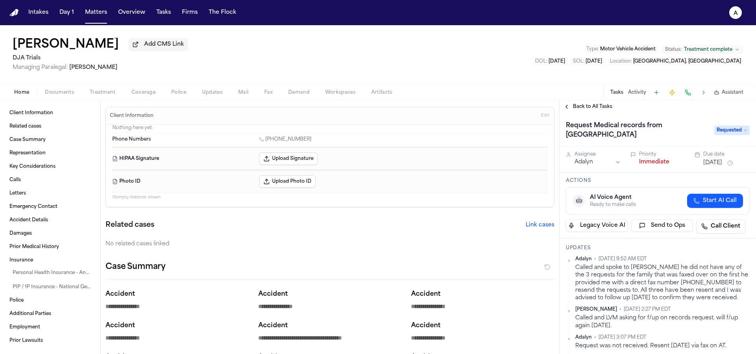
click at [632, 251] on h3 "Updates" at bounding box center [658, 248] width 184 height 6
click at [588, 110] on span "Back to All Tasks" at bounding box center [592, 107] width 39 height 6
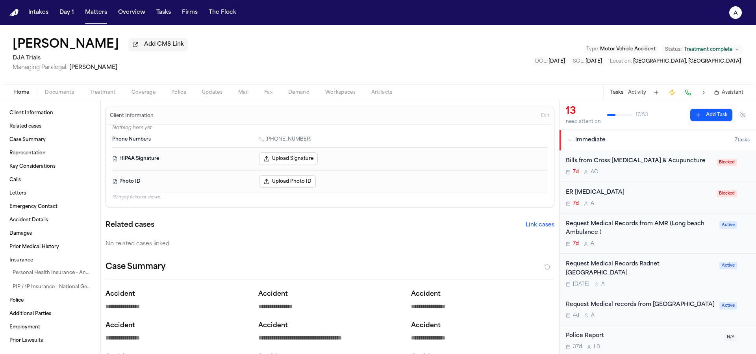
click at [692, 281] on div "Tomorrow A" at bounding box center [640, 284] width 149 height 6
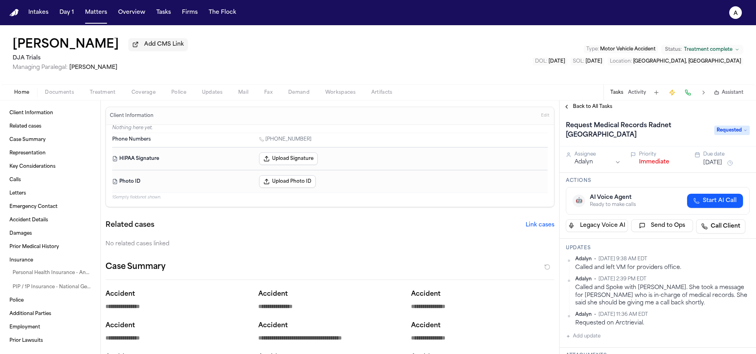
click at [712, 162] on button "[DATE]" at bounding box center [713, 163] width 19 height 8
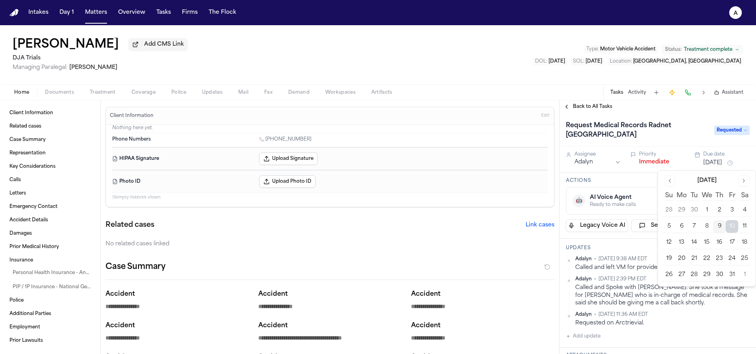
click at [678, 242] on button "13" at bounding box center [682, 242] width 13 height 13
click at [637, 183] on h3 "Actions" at bounding box center [658, 181] width 184 height 6
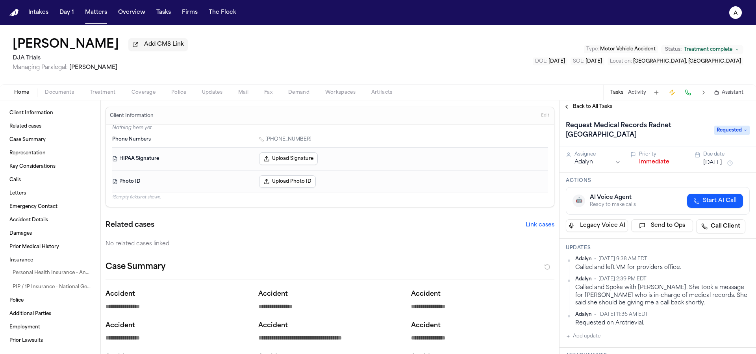
click at [593, 106] on span "Back to All Tasks" at bounding box center [592, 107] width 39 height 6
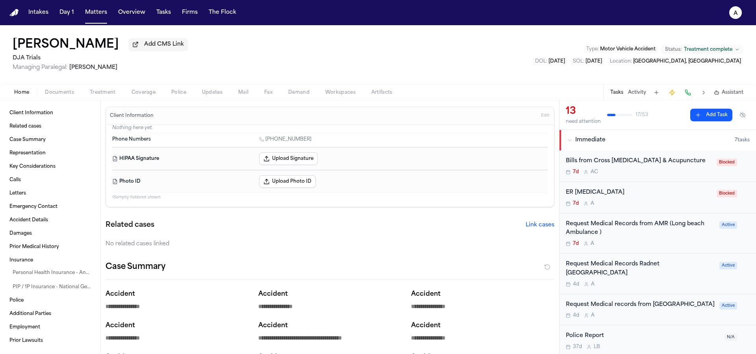
click at [682, 282] on div "Request Medical Records Radnet Long beach 4d A Active" at bounding box center [658, 274] width 197 height 41
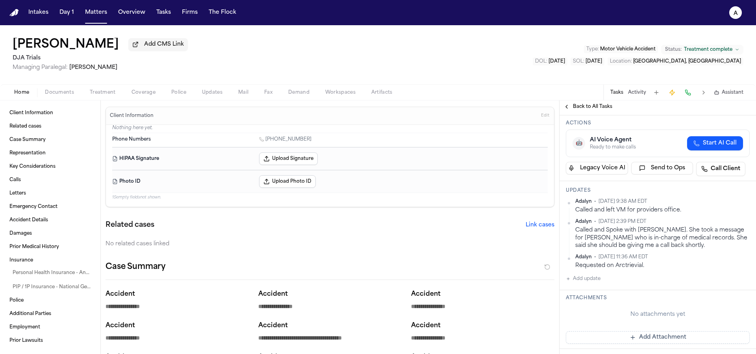
scroll to position [58, 0]
click at [593, 281] on button "Add update" at bounding box center [583, 278] width 35 height 9
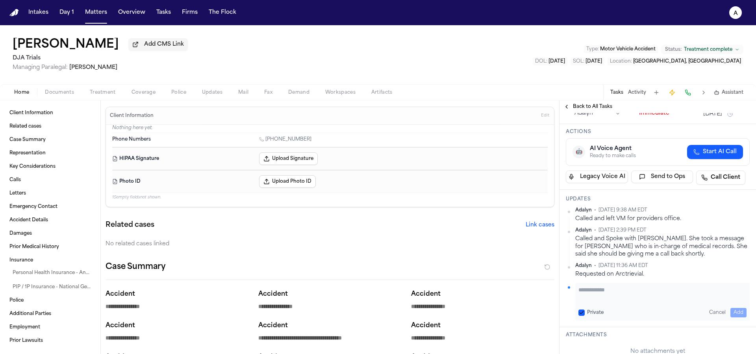
scroll to position [69, 0]
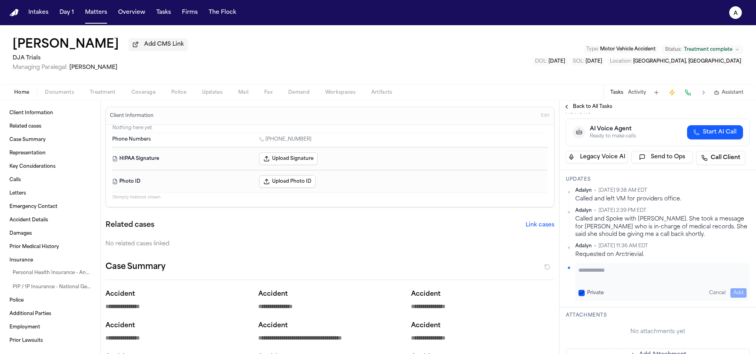
paste textarea "**********"
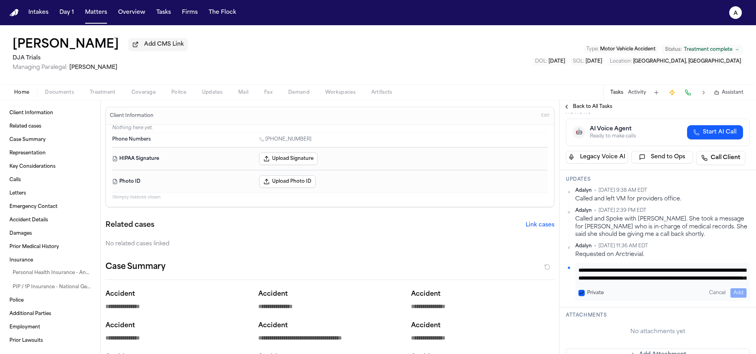
scroll to position [32, 0]
type textarea "**********"
drag, startPoint x: 584, startPoint y: 294, endPoint x: 626, endPoint y: 284, distance: 43.5
click at [584, 293] on button "Private" at bounding box center [582, 293] width 6 height 6
click at [735, 294] on button "Add" at bounding box center [739, 292] width 16 height 9
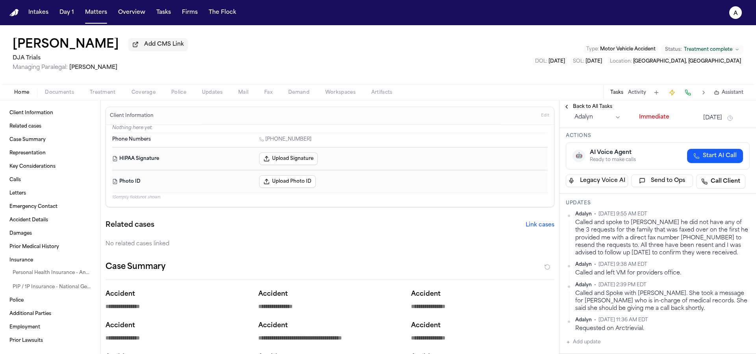
scroll to position [0, 0]
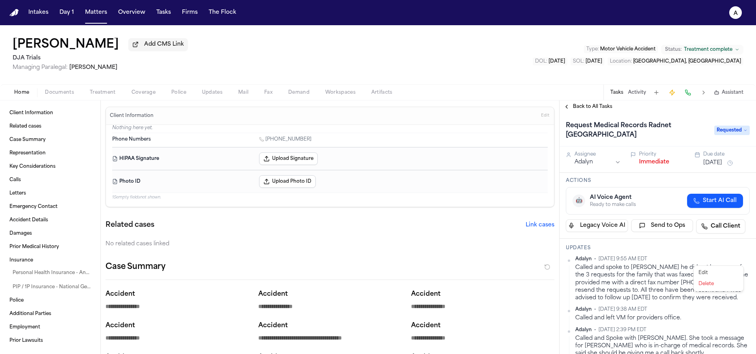
click at [742, 260] on html "**********" at bounding box center [378, 177] width 756 height 354
click at [727, 286] on div "Delete" at bounding box center [719, 284] width 46 height 11
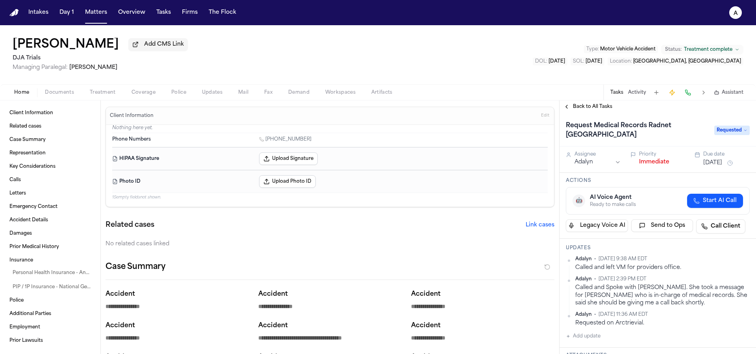
click at [577, 105] on span "Back to All Tasks" at bounding box center [592, 107] width 39 height 6
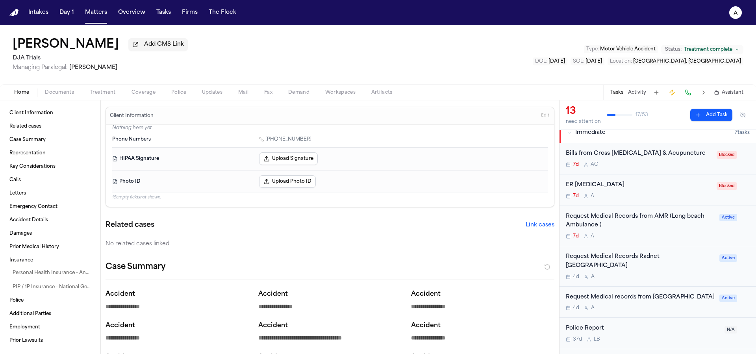
scroll to position [9, 0]
click at [693, 307] on div "4d A" at bounding box center [640, 306] width 149 height 6
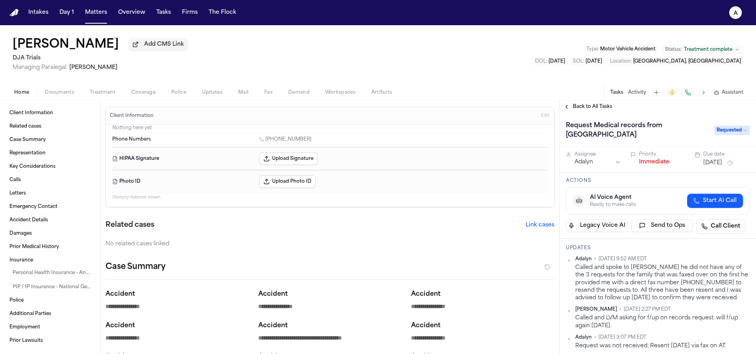
click at [597, 110] on span "Back to All Tasks" at bounding box center [592, 107] width 39 height 6
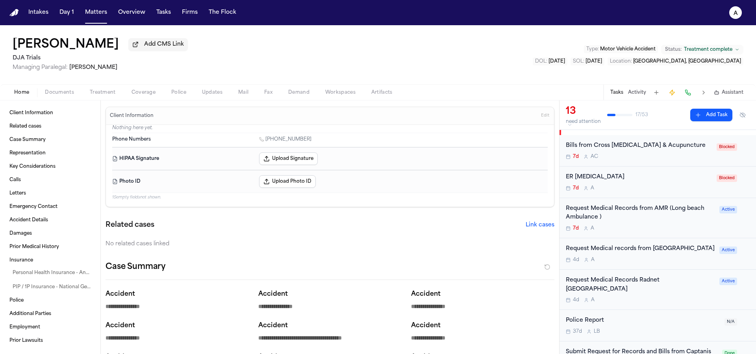
scroll to position [24, 0]
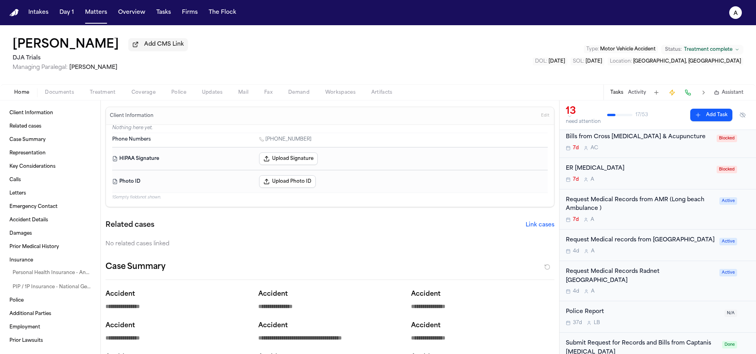
click at [684, 290] on div "Request Medical Records Radnet Long beach 4d A" at bounding box center [640, 282] width 149 height 28
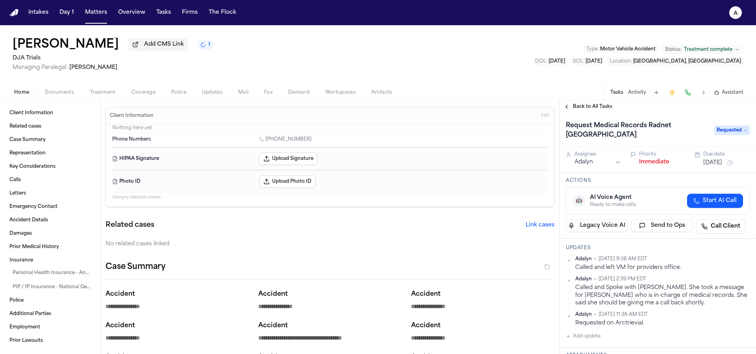
click at [605, 340] on div "Adalyn • Oct 9, 2025 9:38 AM EDT Called and left VM for providers office. Adaly…" at bounding box center [658, 298] width 184 height 85
click at [594, 338] on button "Add update" at bounding box center [583, 336] width 35 height 9
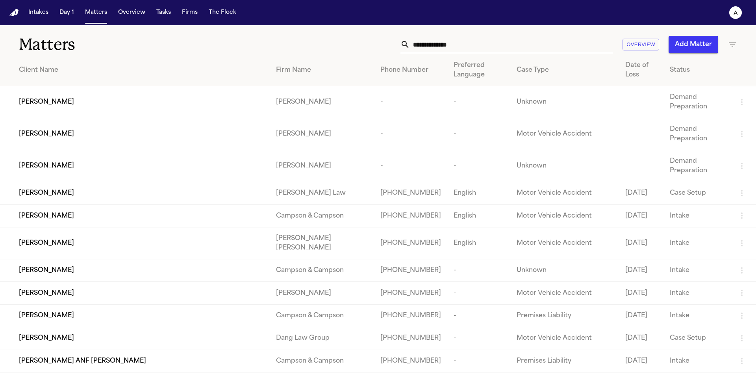
click at [485, 46] on input "text" at bounding box center [511, 44] width 203 height 17
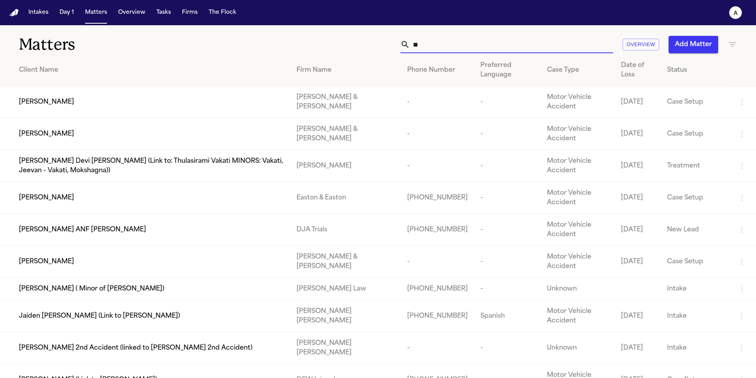
type input "*"
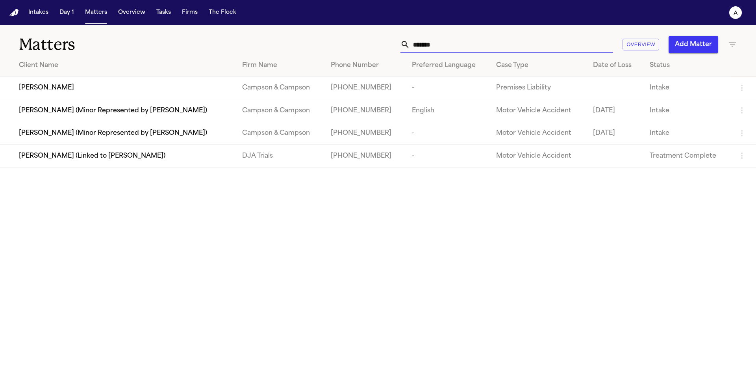
type input "*******"
click at [142, 167] on td "[PERSON_NAME] (Linked to [PERSON_NAME])" at bounding box center [118, 156] width 236 height 22
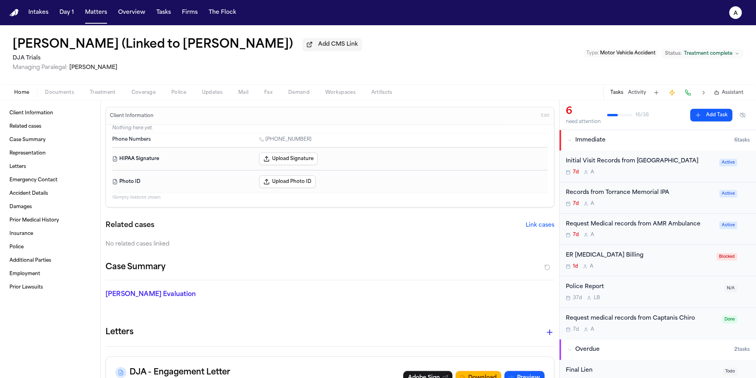
click at [701, 175] on div "7d A" at bounding box center [640, 172] width 149 height 6
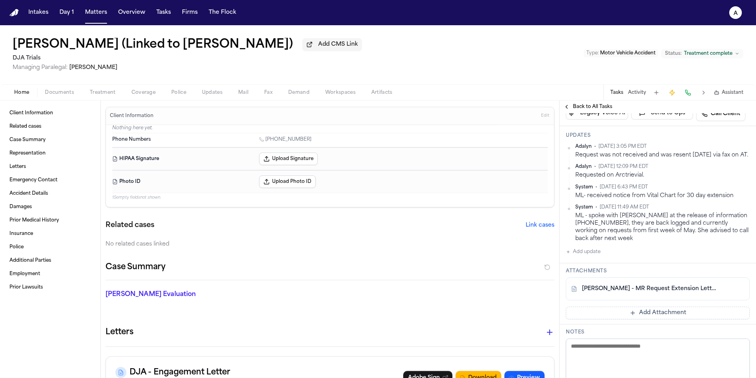
scroll to position [112, 0]
click at [690, 294] on link "T. Flores - MR Request Extension Letter from Long Beach Memorial - 6.21.25" at bounding box center [650, 290] width 136 height 8
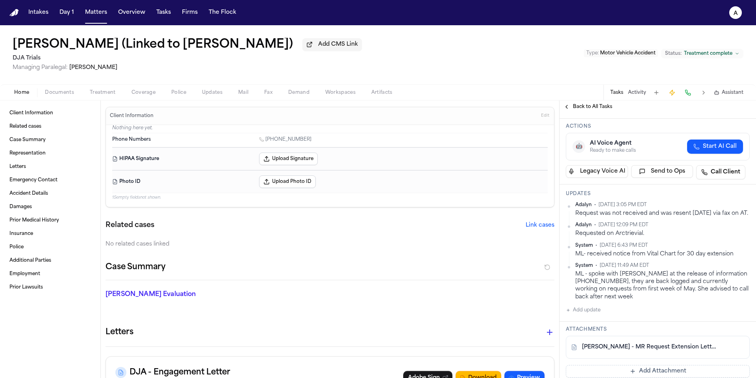
scroll to position [66, 0]
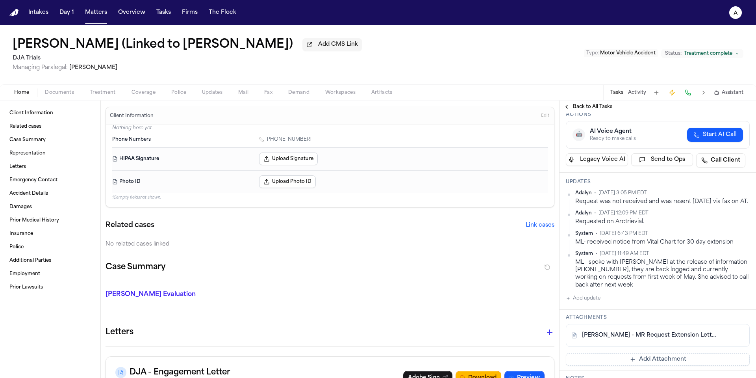
click at [597, 302] on button "Add update" at bounding box center [583, 298] width 35 height 9
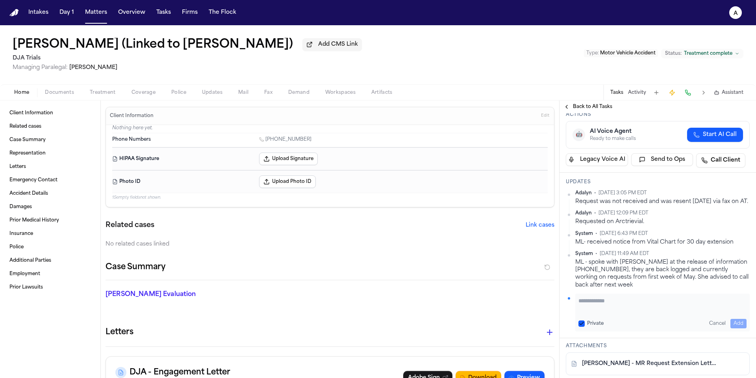
click at [601, 305] on textarea "Add your update" at bounding box center [663, 305] width 168 height 16
paste textarea "**********"
type textarea "**********"
click at [583, 323] on button "Private" at bounding box center [582, 323] width 6 height 6
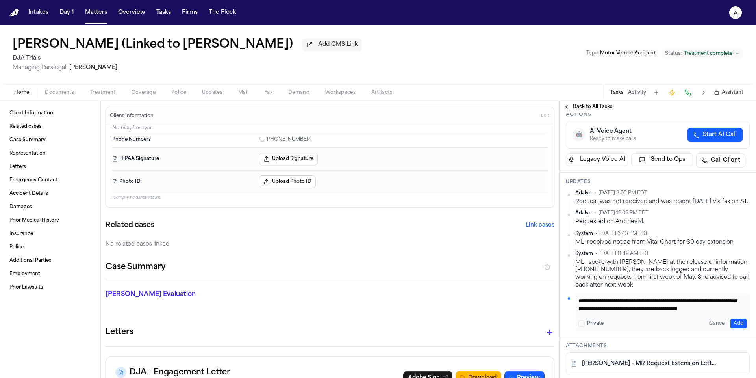
click at [731, 321] on button "Add" at bounding box center [739, 323] width 16 height 9
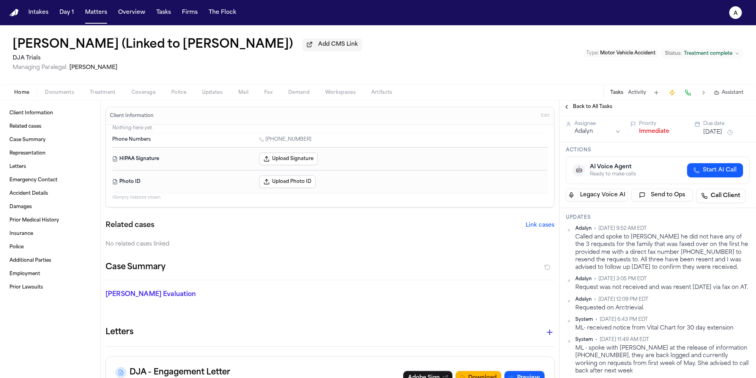
scroll to position [8, 0]
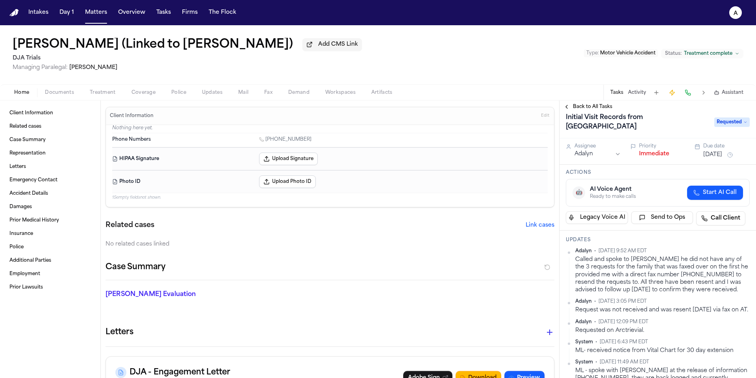
click at [714, 158] on button "Oct 2, 2025" at bounding box center [713, 155] width 19 height 8
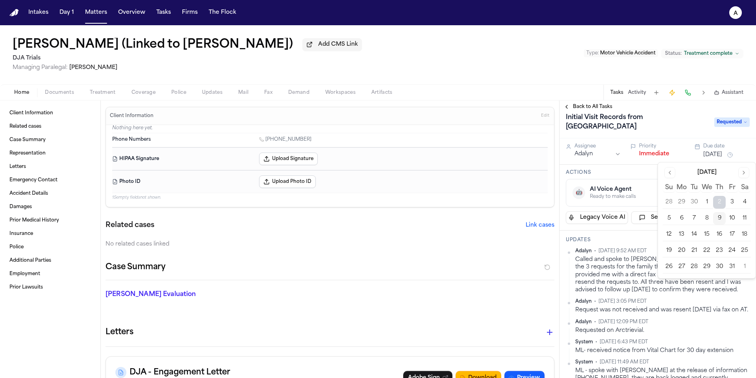
click at [683, 234] on button "13" at bounding box center [682, 234] width 13 height 13
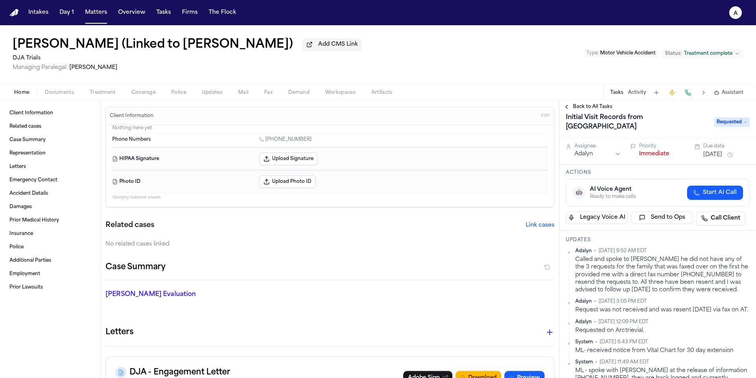
click at [647, 238] on h3 "Updates" at bounding box center [658, 240] width 184 height 6
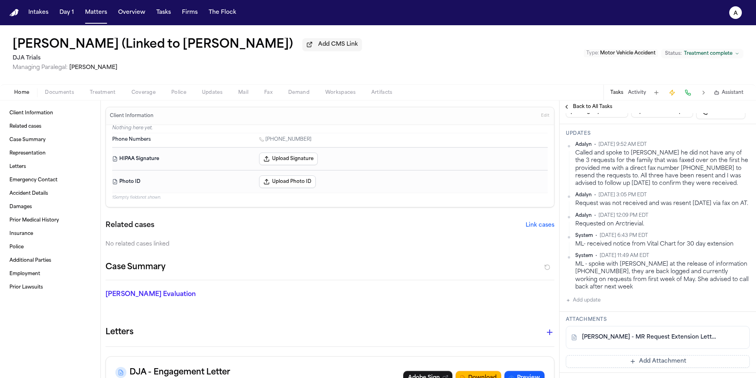
scroll to position [114, 0]
click at [739, 145] on html "Intakes Day 1 Matters Overview Tasks Firms The Flock A Dennis Escobar (Linked t…" at bounding box center [378, 189] width 756 height 378
click at [722, 169] on div "Delete" at bounding box center [719, 170] width 46 height 11
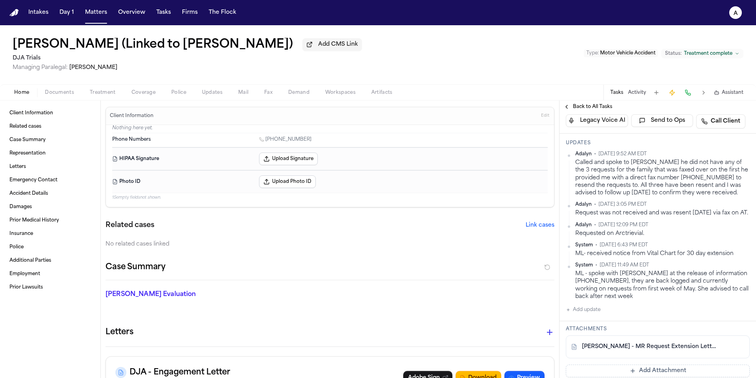
scroll to position [0, 0]
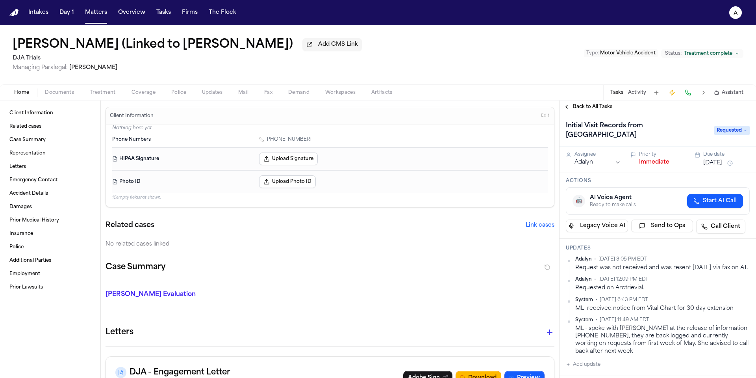
click at [721, 162] on button "Oct 13, 2025" at bounding box center [713, 163] width 19 height 8
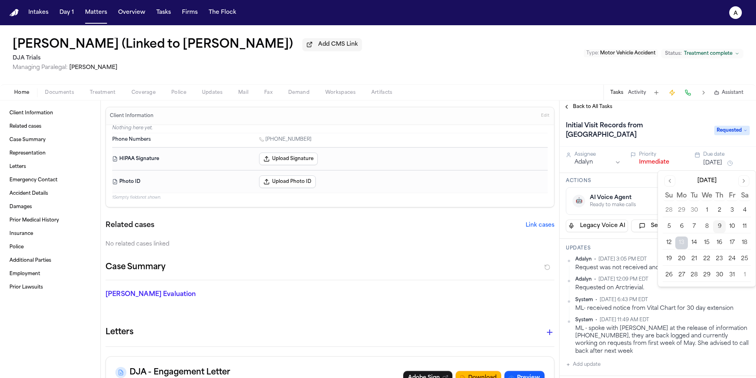
click at [732, 225] on button "10" at bounding box center [732, 226] width 13 height 13
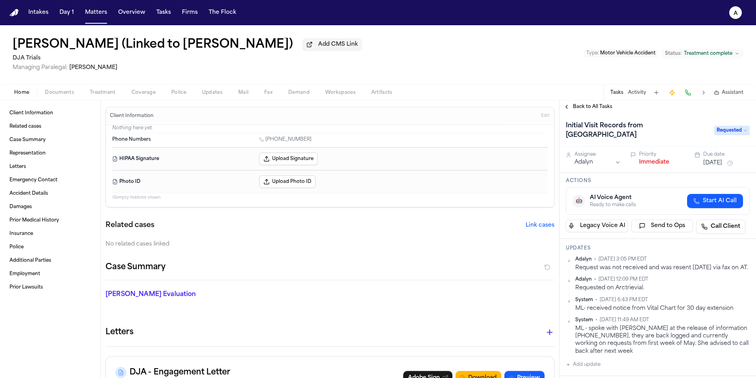
click at [648, 187] on div "Actions 🤖 AI Voice Agent Ready to make calls Start AI Call Legacy Voice AI Send…" at bounding box center [658, 206] width 197 height 66
click at [602, 105] on span "Back to All Tasks" at bounding box center [592, 107] width 39 height 6
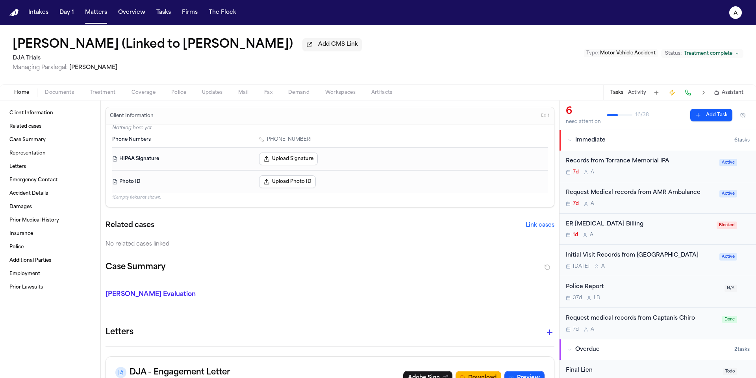
click at [673, 268] on div "Tomorrow A" at bounding box center [640, 266] width 149 height 6
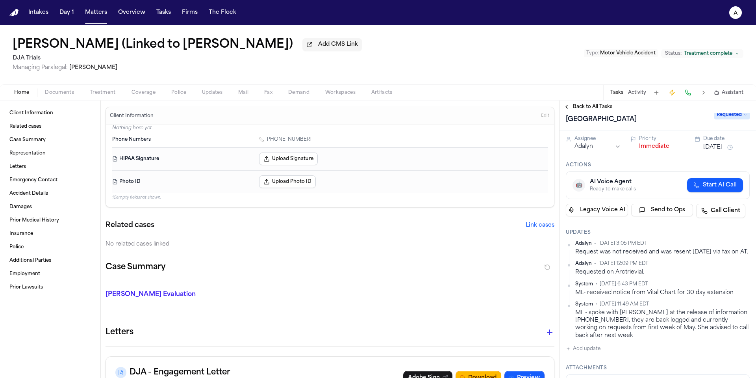
scroll to position [48, 0]
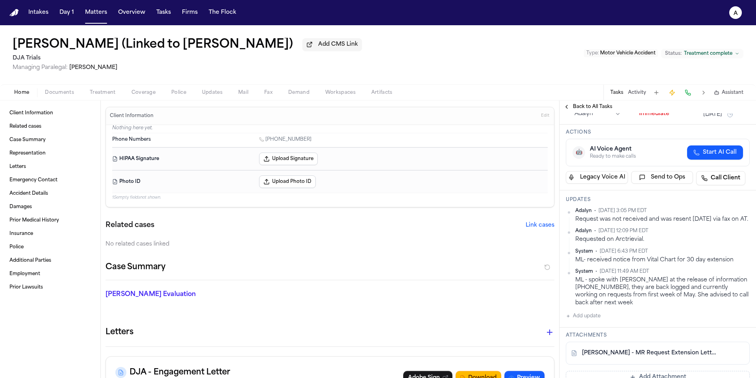
click at [596, 320] on button "Add update" at bounding box center [583, 315] width 35 height 9
click at [606, 320] on textarea "Add your update" at bounding box center [663, 322] width 168 height 16
paste textarea "**********"
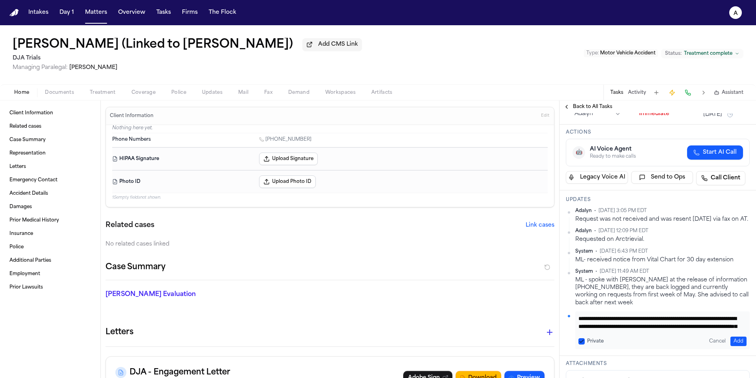
scroll to position [32, 0]
type textarea "**********"
click at [731, 343] on button "Add" at bounding box center [739, 340] width 16 height 9
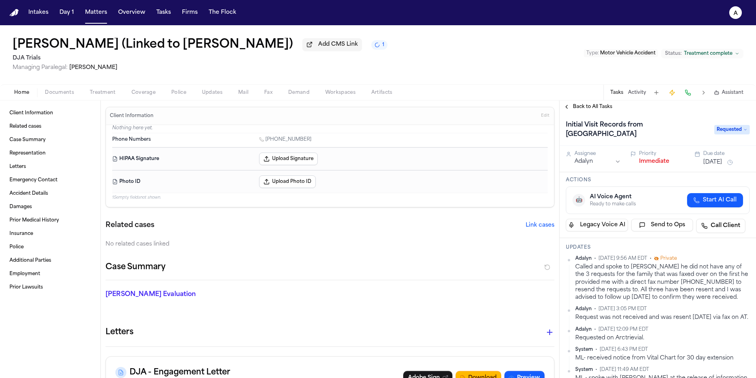
scroll to position [0, 0]
drag, startPoint x: 719, startPoint y: 165, endPoint x: 715, endPoint y: 168, distance: 4.2
click at [719, 165] on button "[DATE]" at bounding box center [713, 163] width 19 height 8
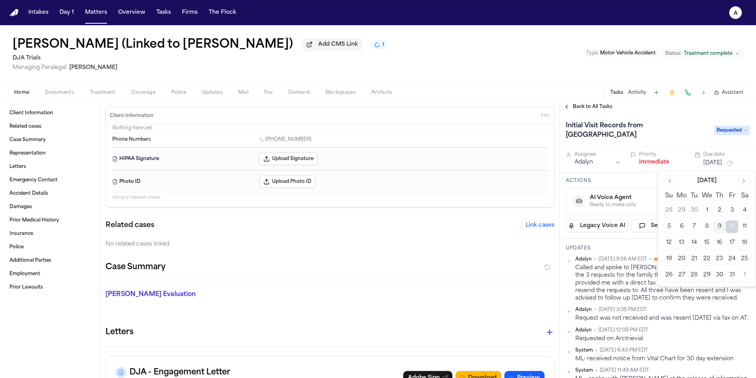
click at [682, 242] on button "13" at bounding box center [682, 242] width 13 height 13
click at [601, 251] on h3 "Updates" at bounding box center [658, 248] width 184 height 6
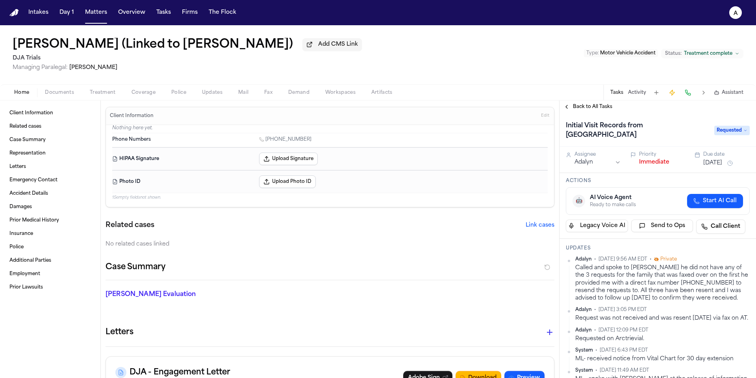
click at [607, 108] on span "Back to All Tasks" at bounding box center [592, 107] width 39 height 6
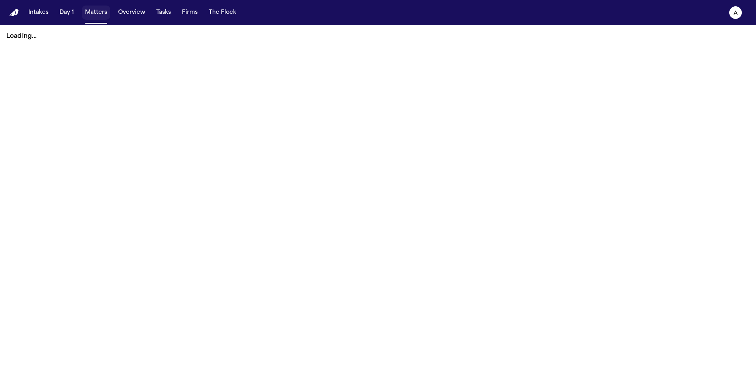
click at [96, 18] on button "Matters" at bounding box center [96, 13] width 28 height 14
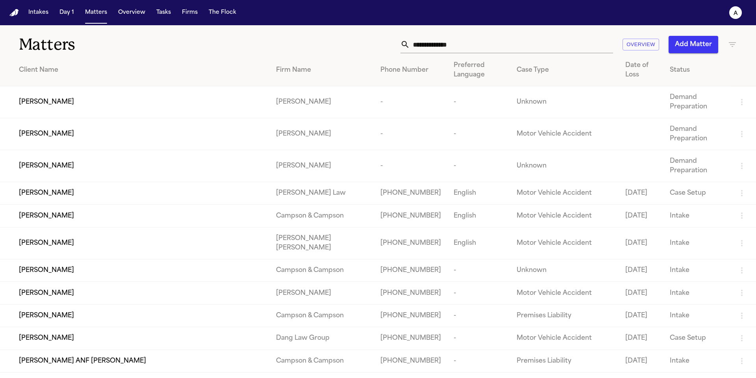
click at [461, 45] on input "text" at bounding box center [511, 44] width 203 height 17
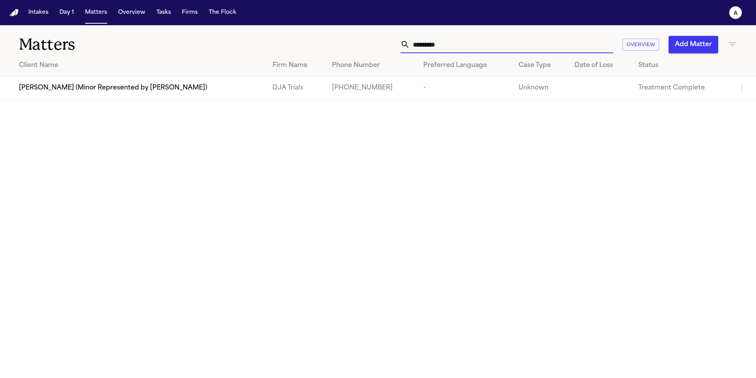
type input "*********"
click at [207, 89] on div "[PERSON_NAME] (Minor Represented by [PERSON_NAME])" at bounding box center [139, 87] width 241 height 9
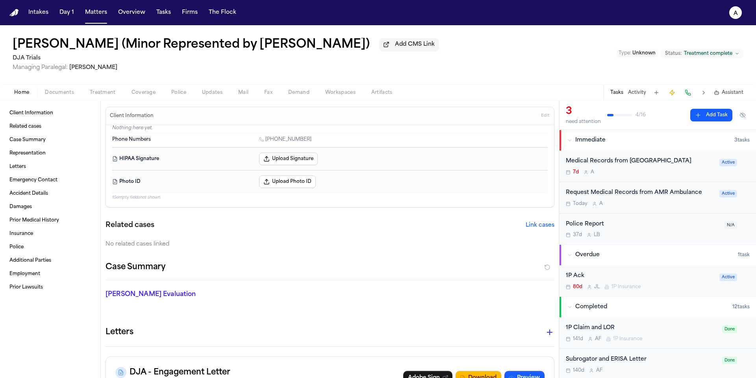
click at [684, 169] on div "Medical Records from [GEOGRAPHIC_DATA] A" at bounding box center [640, 166] width 149 height 19
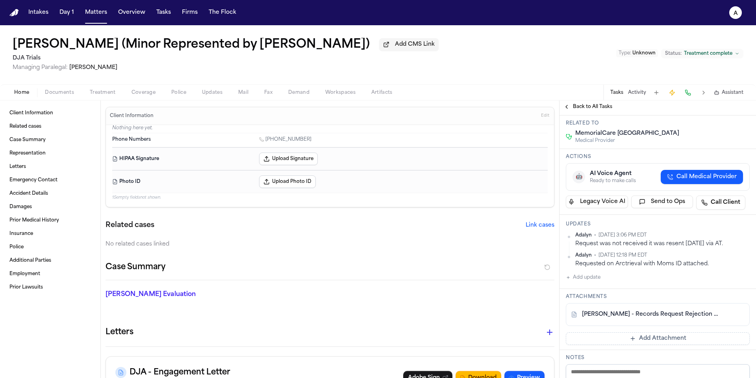
scroll to position [71, 0]
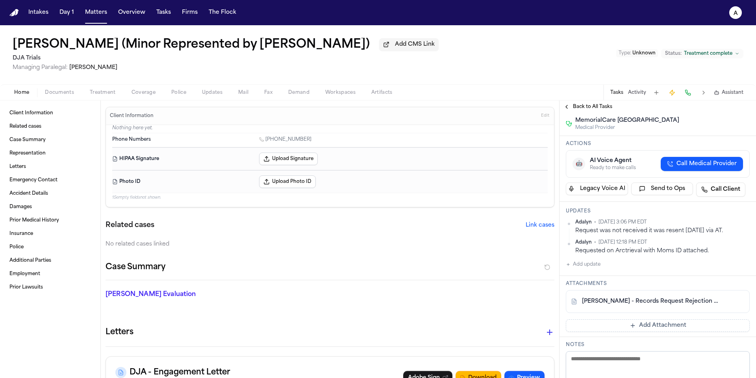
click at [588, 269] on button "Add update" at bounding box center [583, 264] width 35 height 9
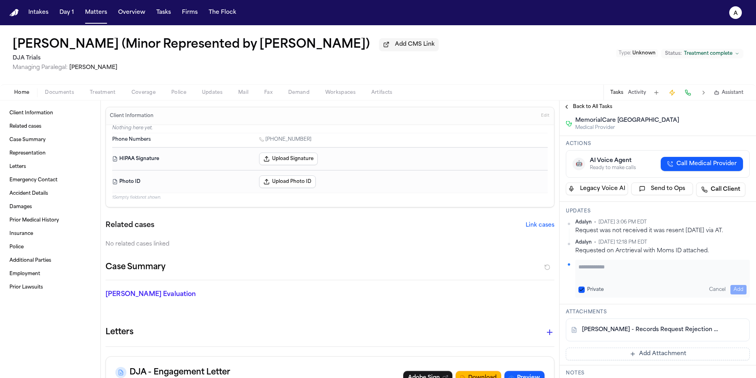
paste textarea "**********"
type textarea "**********"
drag, startPoint x: 582, startPoint y: 327, endPoint x: 629, endPoint y: 336, distance: 47.9
click at [582, 293] on button "Private" at bounding box center [582, 289] width 6 height 6
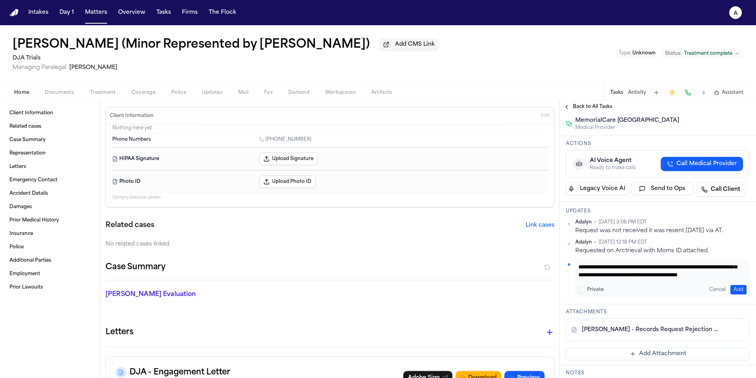
click at [735, 294] on button "Add" at bounding box center [739, 289] width 16 height 9
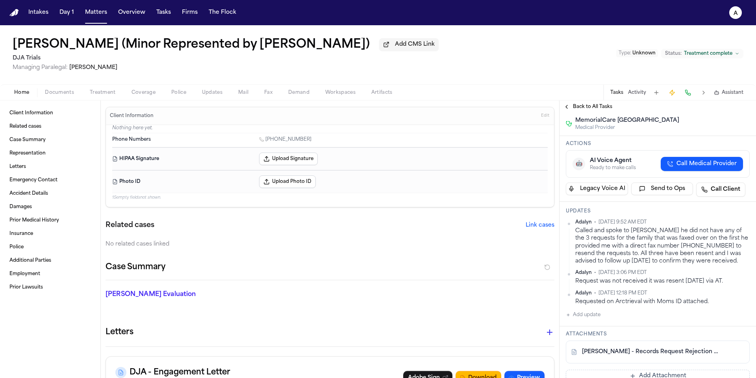
scroll to position [69, 0]
click at [723, 98] on button "[DATE]" at bounding box center [713, 94] width 19 height 8
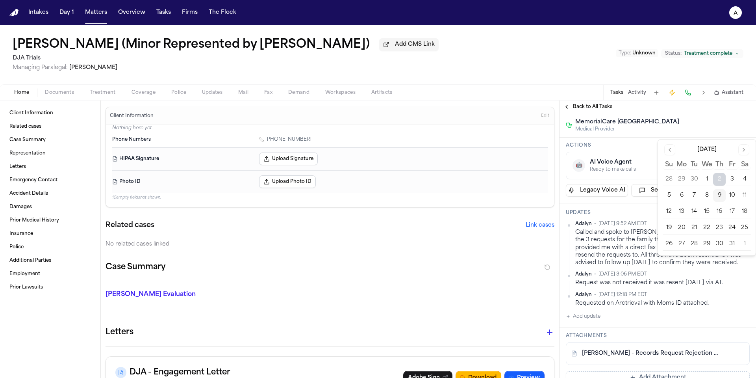
click at [676, 208] on button "13" at bounding box center [682, 211] width 13 height 13
click at [636, 149] on h3 "Actions" at bounding box center [658, 145] width 184 height 6
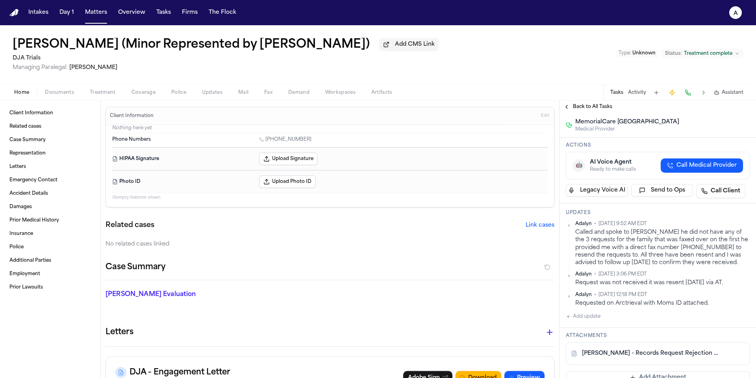
click at [595, 109] on span "Back to All Tasks" at bounding box center [592, 107] width 39 height 6
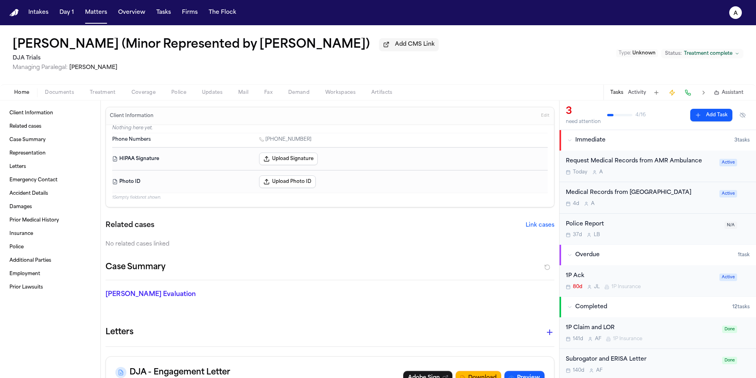
click at [669, 210] on div "Medical Records from [GEOGRAPHIC_DATA] 4d A Active" at bounding box center [658, 198] width 197 height 32
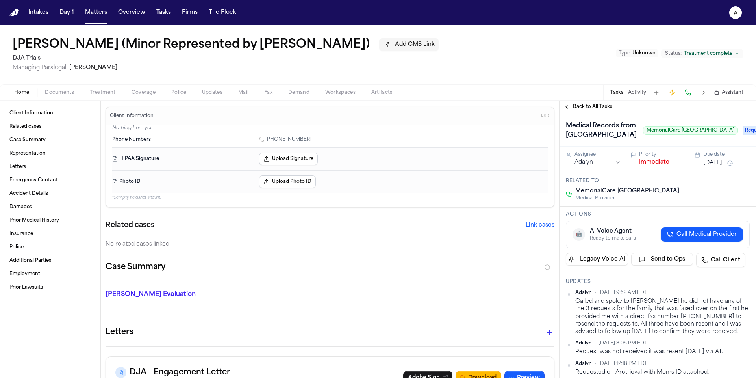
click at [712, 167] on button "[DATE]" at bounding box center [713, 163] width 19 height 8
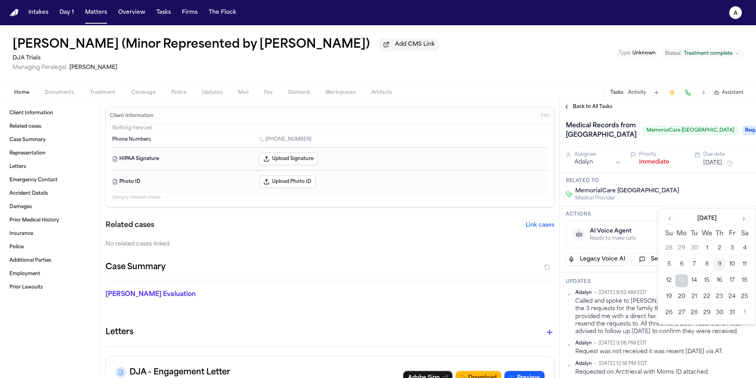
click at [678, 141] on div "Medical Records from [GEOGRAPHIC_DATA]" at bounding box center [652, 130] width 172 height 22
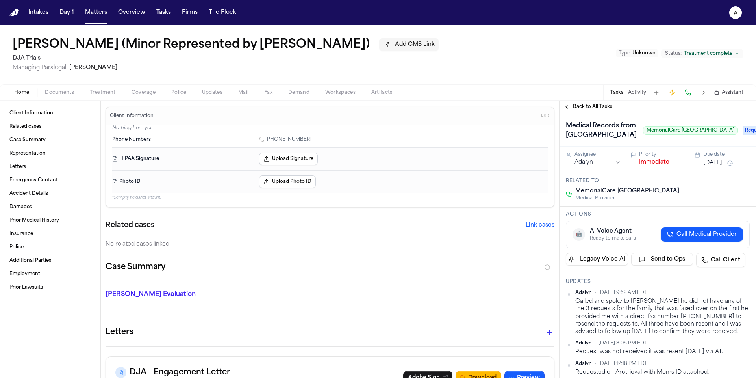
click at [602, 107] on span "Back to All Tasks" at bounding box center [592, 107] width 39 height 6
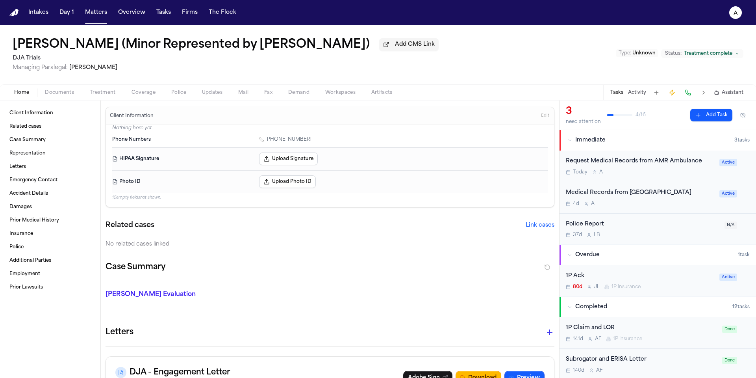
click at [660, 207] on div "4d A" at bounding box center [640, 204] width 149 height 6
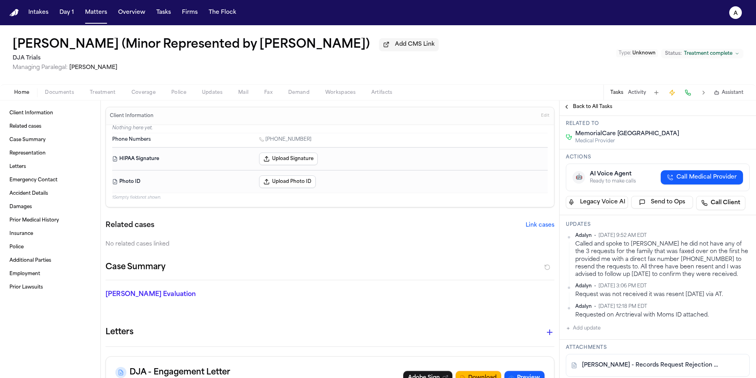
scroll to position [47, 0]
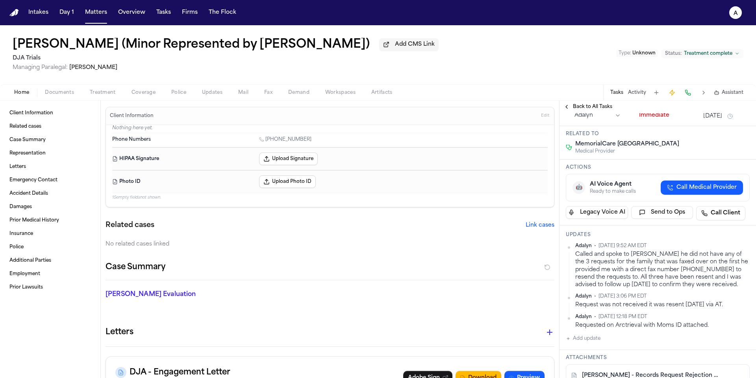
click at [714, 120] on button "[DATE]" at bounding box center [713, 116] width 19 height 8
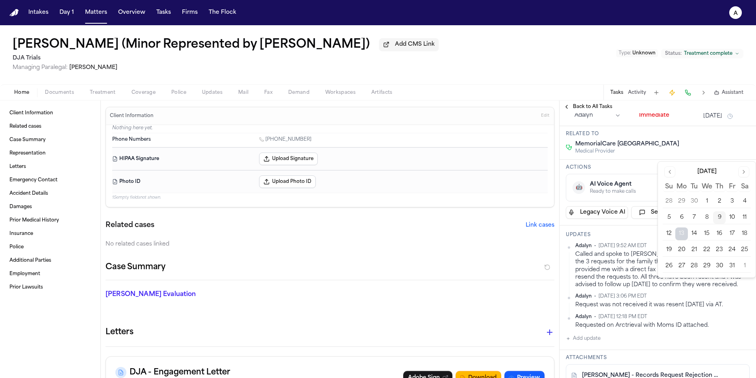
click at [678, 111] on div "Priority" at bounding box center [662, 107] width 46 height 6
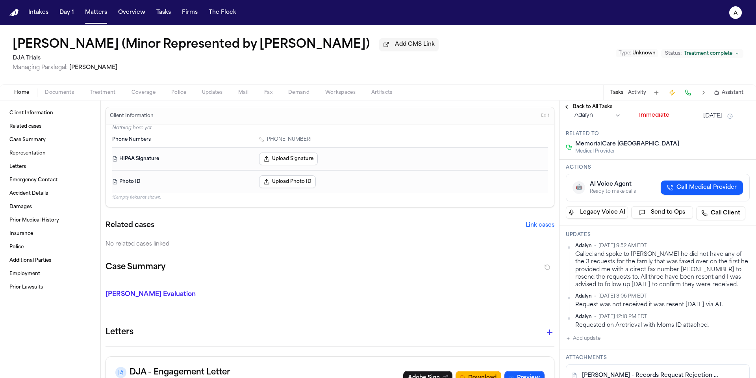
click at [586, 106] on span "Back to All Tasks" at bounding box center [592, 107] width 39 height 6
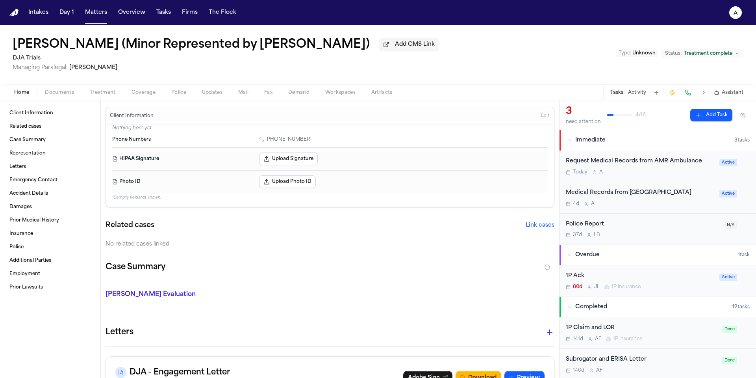
click at [672, 204] on div "4d A" at bounding box center [640, 204] width 149 height 6
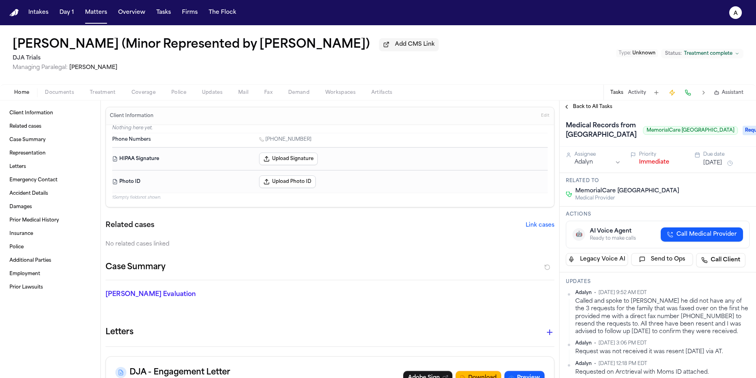
click at [595, 106] on span "Back to All Tasks" at bounding box center [592, 107] width 39 height 6
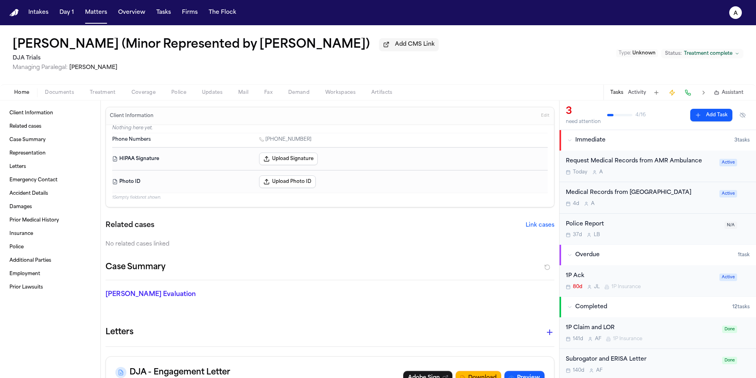
click at [677, 174] on div "[DATE] A" at bounding box center [640, 172] width 149 height 6
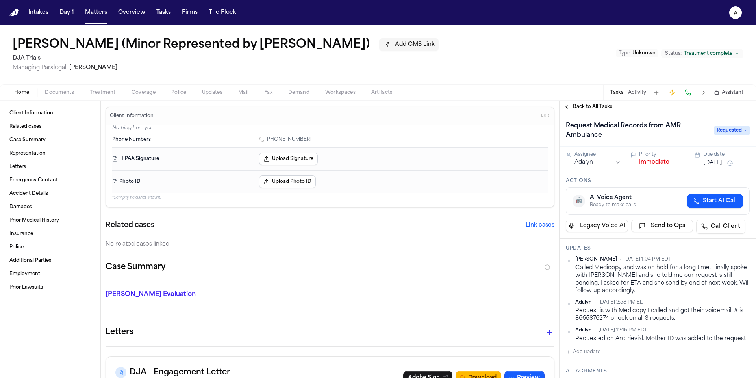
click at [588, 110] on span "Back to All Tasks" at bounding box center [592, 107] width 39 height 6
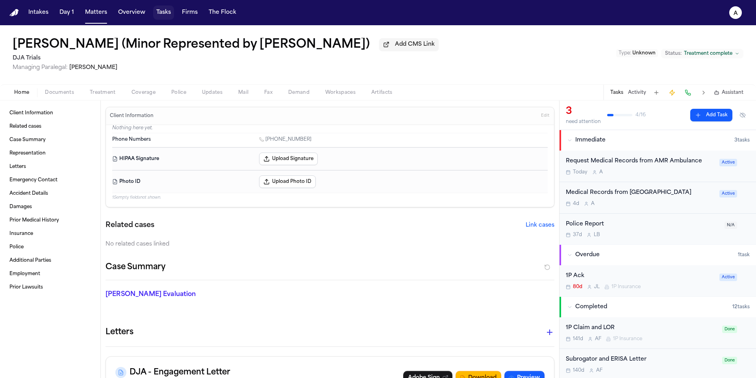
drag, startPoint x: 160, startPoint y: 11, endPoint x: 170, endPoint y: 24, distance: 16.3
click at [160, 11] on button "Tasks" at bounding box center [163, 13] width 21 height 14
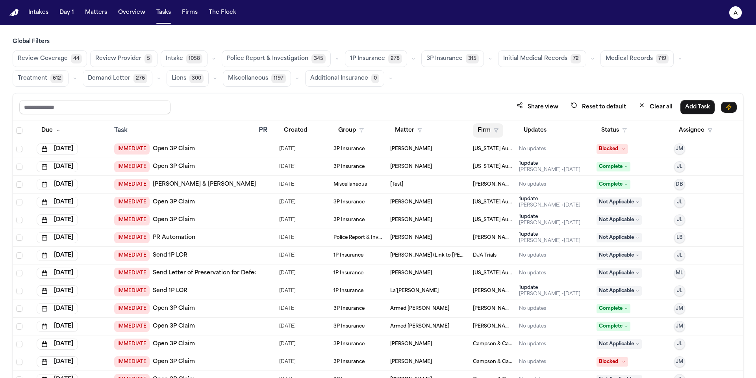
click at [499, 129] on button "Firm" at bounding box center [488, 130] width 30 height 14
click at [529, 153] on input "text" at bounding box center [527, 150] width 107 height 14
type input "******"
click at [516, 177] on button "Easton & Easton" at bounding box center [507, 171] width 72 height 14
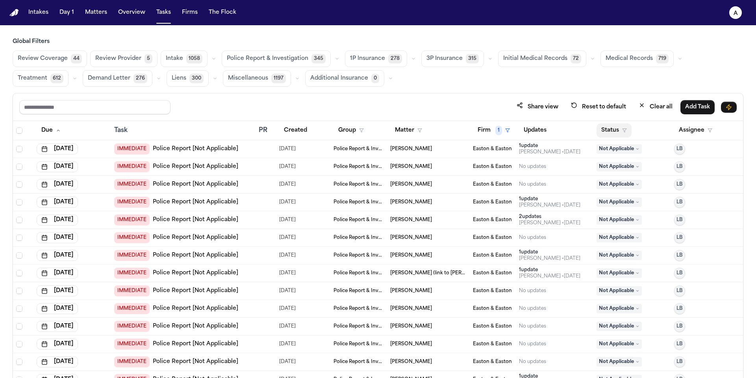
click at [613, 132] on button "Status" at bounding box center [614, 130] width 35 height 14
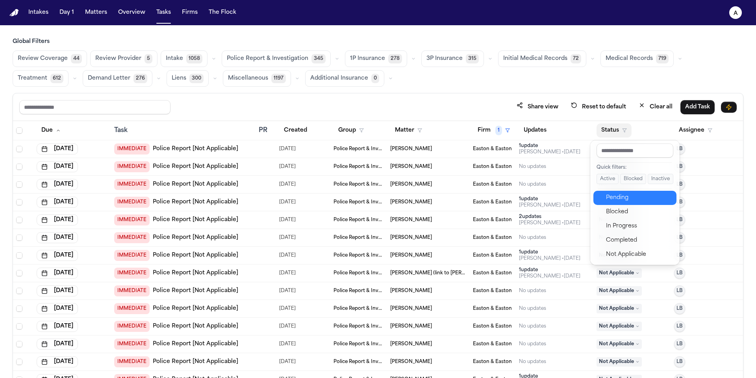
click at [635, 197] on div "Pending" at bounding box center [639, 197] width 66 height 9
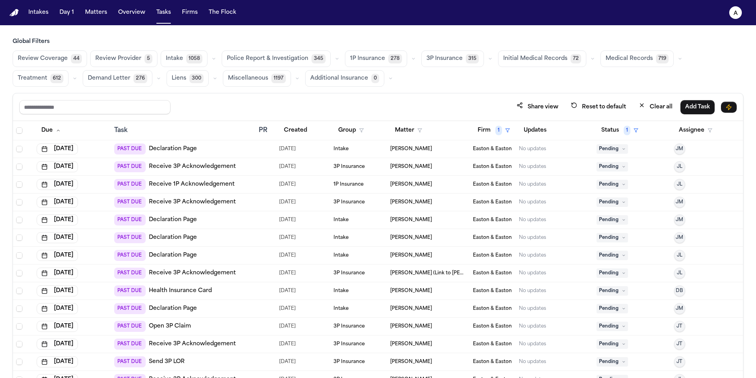
scroll to position [2, 0]
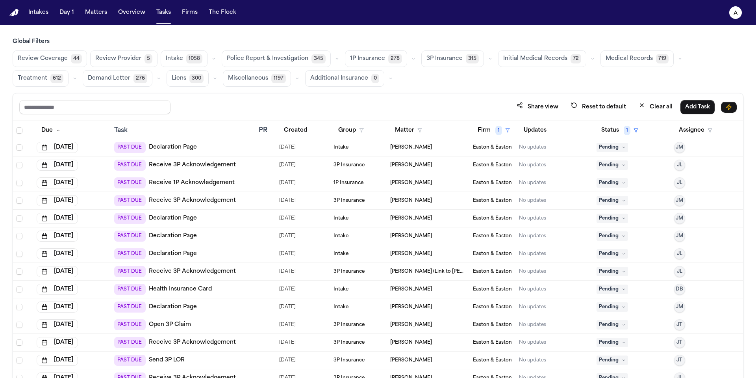
click at [621, 58] on span "Medical Records" at bounding box center [629, 59] width 47 height 8
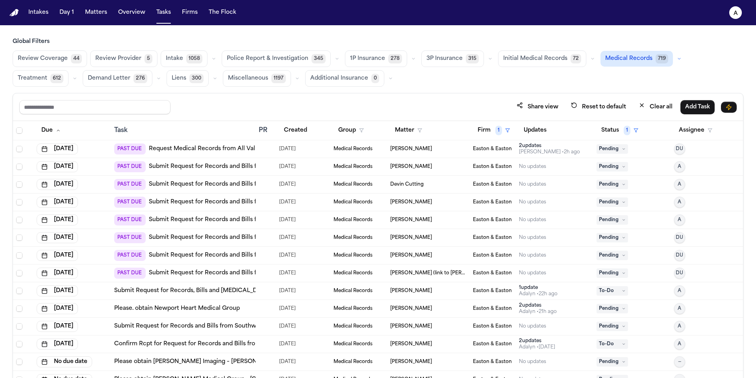
click at [559, 149] on div "[PERSON_NAME] • 2h ago" at bounding box center [549, 152] width 61 height 6
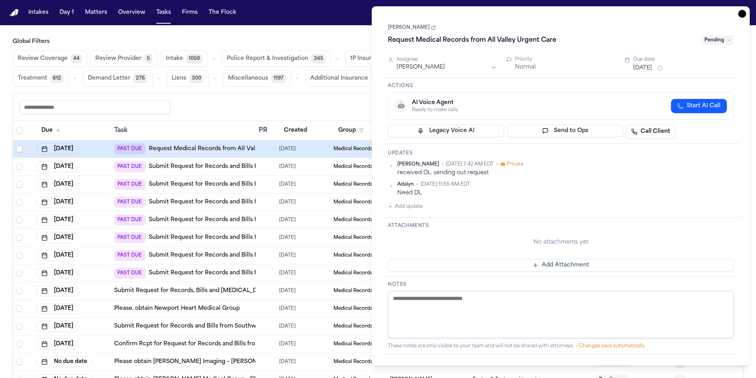
click at [725, 45] on span "Pending" at bounding box center [718, 39] width 32 height 9
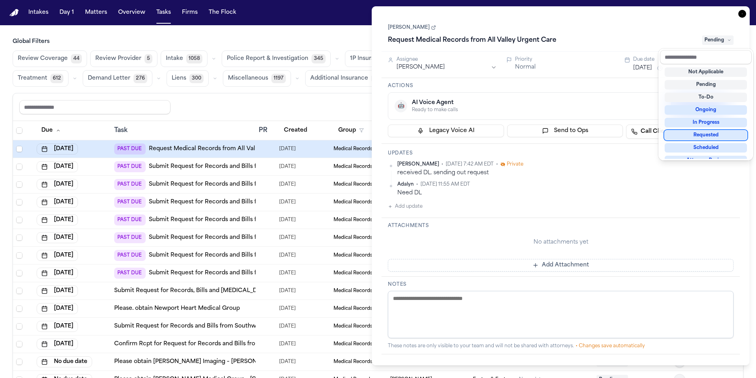
click at [721, 137] on div "Requested" at bounding box center [706, 134] width 82 height 9
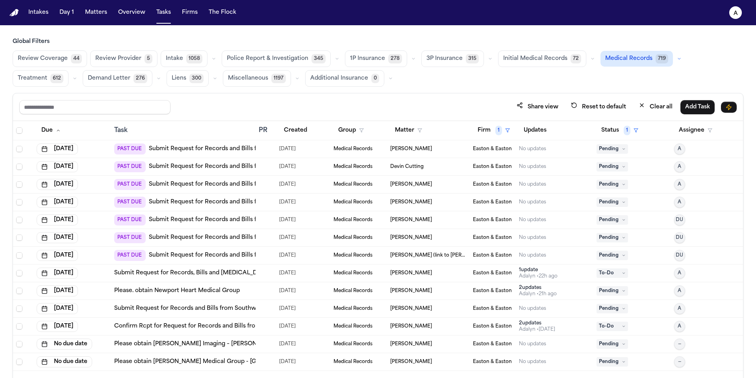
click at [348, 84] on div "Review Coverage 44 Review Provider 5 Intake 1058 Police Report & Investigation …" at bounding box center [378, 68] width 731 height 36
click at [95, 14] on button "Matters" at bounding box center [96, 13] width 28 height 14
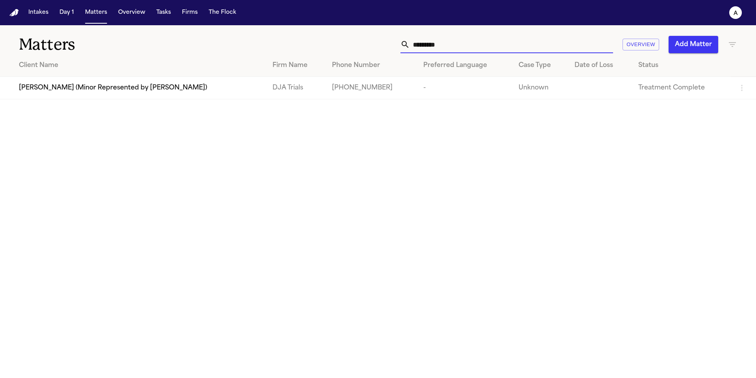
drag, startPoint x: 455, startPoint y: 46, endPoint x: 363, endPoint y: 45, distance: 92.2
click at [363, 44] on div "********* Overview Add Matter" at bounding box center [482, 44] width 509 height 17
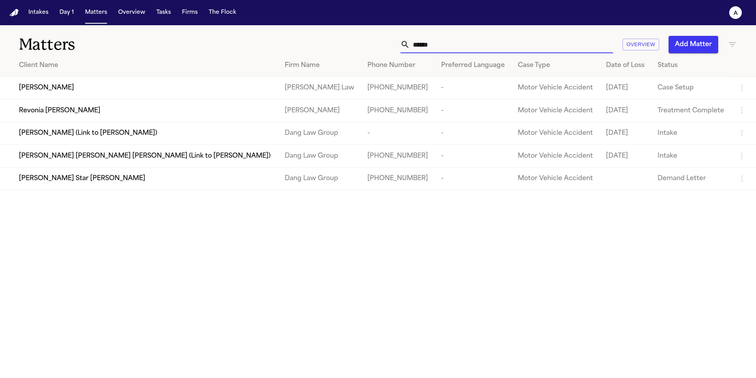
type input "******"
click at [137, 119] on td "Revonia [PERSON_NAME]" at bounding box center [139, 110] width 279 height 22
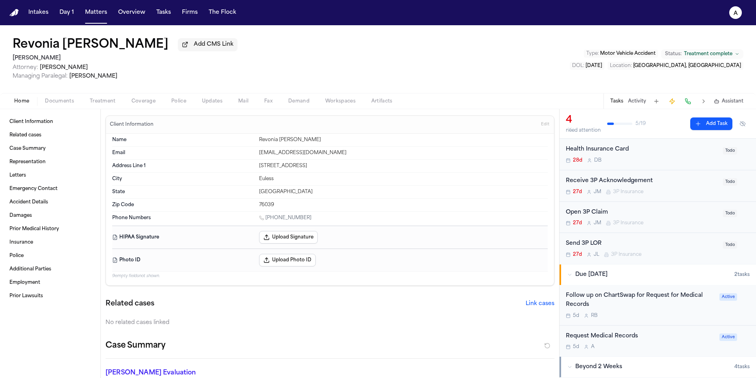
scroll to position [25, 0]
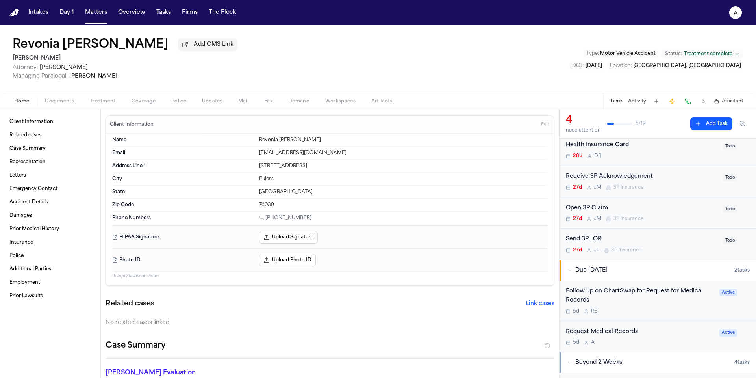
click at [686, 340] on div "Request Medical Records 5d A" at bounding box center [640, 336] width 149 height 19
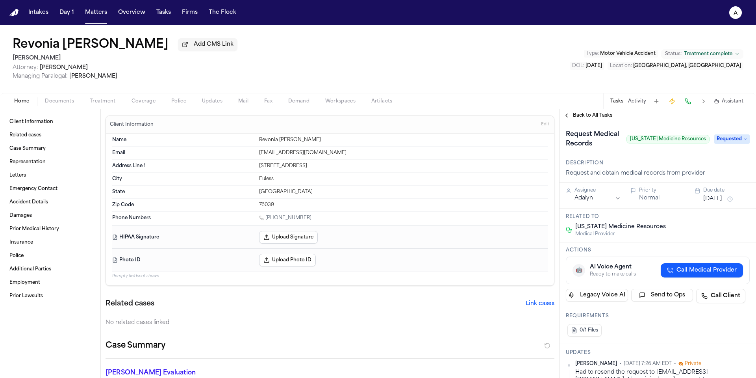
click at [603, 116] on span "Back to All Tasks" at bounding box center [592, 115] width 39 height 6
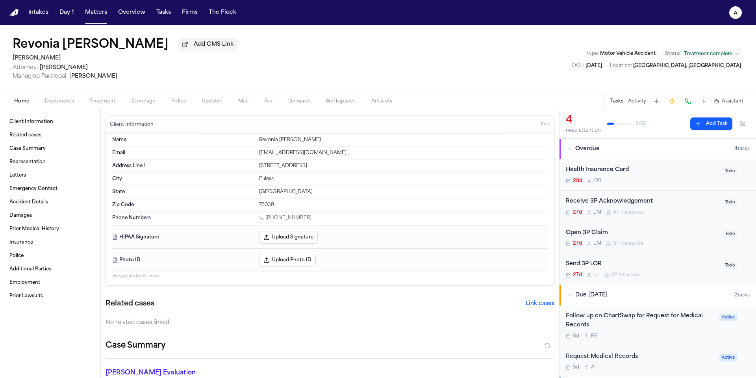
click at [645, 332] on div "Follow up on ChartSwap for Request for Medical Records 5d R B" at bounding box center [640, 326] width 149 height 28
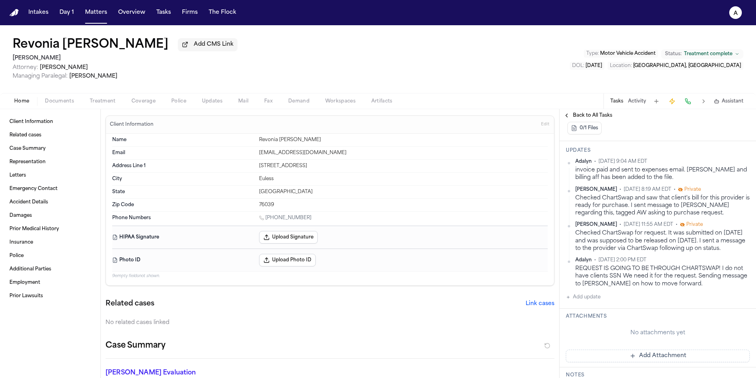
scroll to position [254, 0]
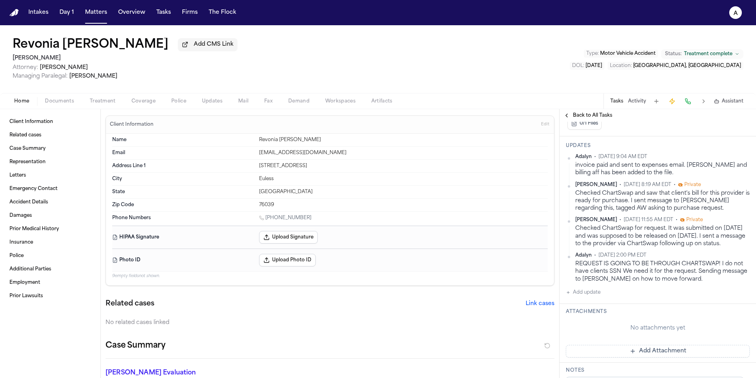
click at [641, 352] on button "Add Attachment" at bounding box center [658, 351] width 184 height 13
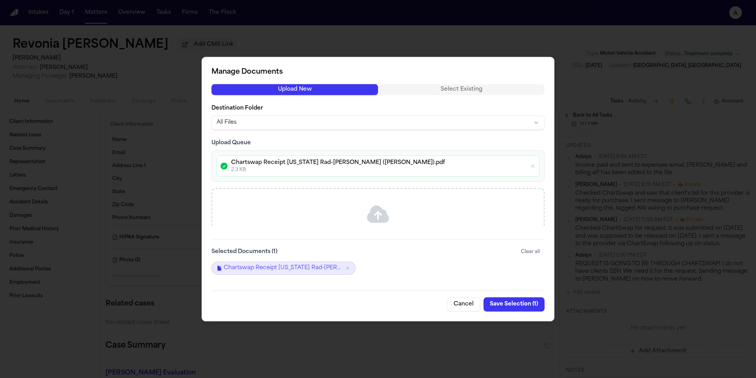
click at [537, 305] on button "Save Selection ( 1 )" at bounding box center [514, 304] width 61 height 14
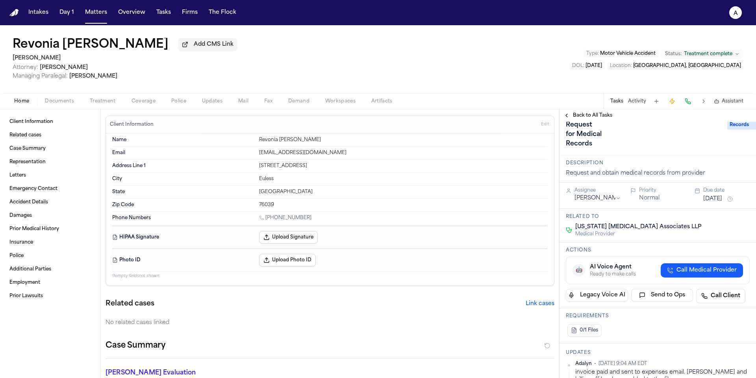
scroll to position [0, 0]
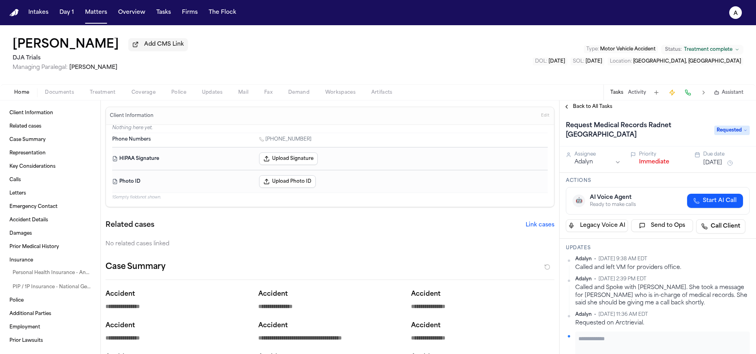
click at [608, 108] on span "Back to All Tasks" at bounding box center [592, 107] width 39 height 6
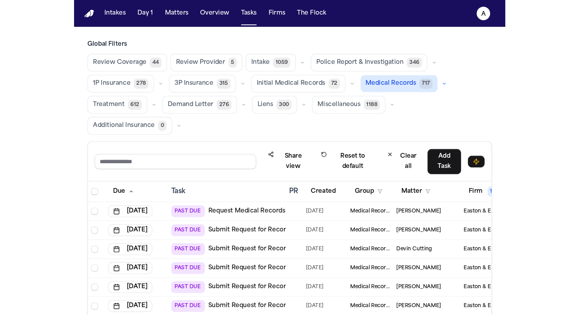
scroll to position [67, 0]
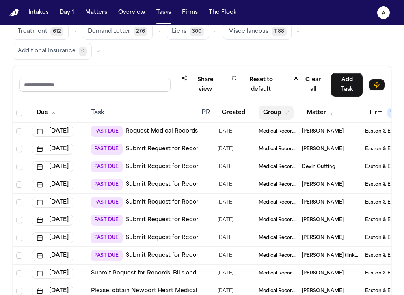
click at [272, 112] on button "Group" at bounding box center [275, 113] width 35 height 14
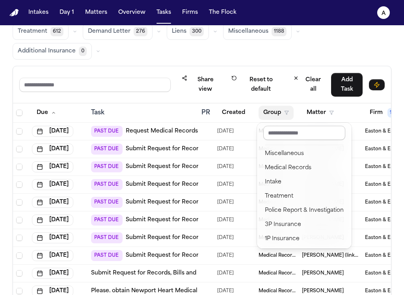
click at [300, 134] on input "text" at bounding box center [304, 133] width 82 height 14
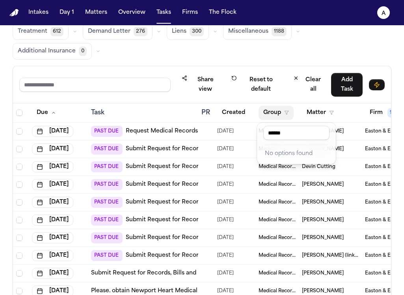
type input "******"
click at [315, 115] on table "Due Task PR Created Group Matter Firm 1 Updates Status 1 Assignee [DATE] PAST D…" at bounding box center [292, 228] width 558 height 250
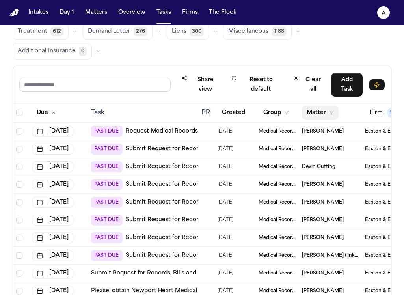
click at [318, 114] on button "Matter" at bounding box center [320, 113] width 37 height 14
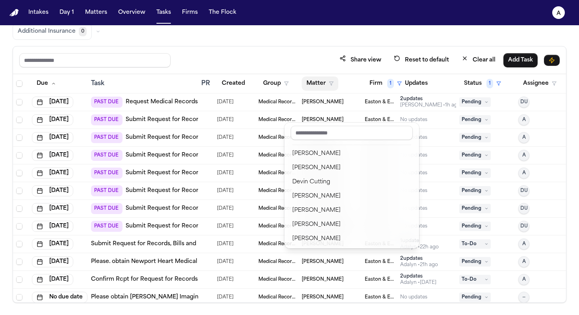
scroll to position [47, 0]
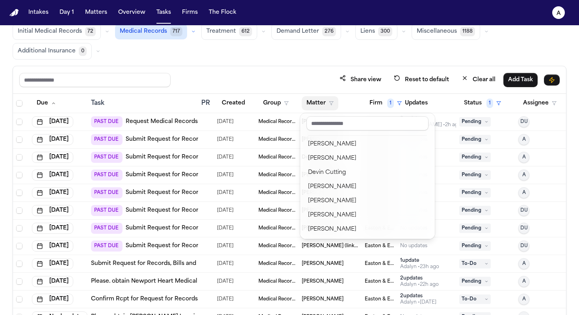
click at [382, 105] on table "Due Task PR Created Group Matter Firm 1 Updates Status 1 Assignee [DATE] PAST D…" at bounding box center [292, 219] width 558 height 250
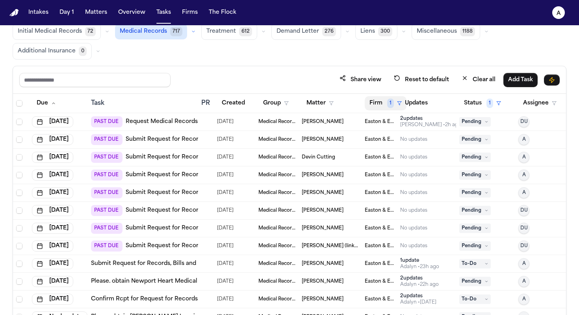
click at [383, 104] on button "Firm 1" at bounding box center [386, 103] width 42 height 14
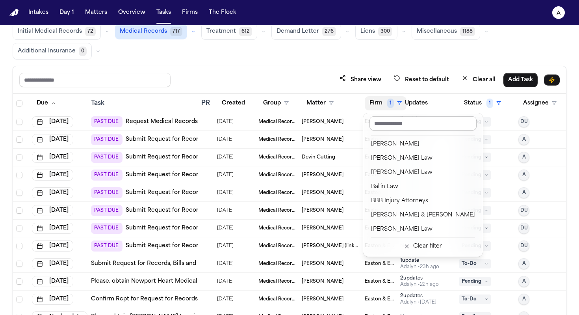
click at [403, 124] on input "text" at bounding box center [423, 123] width 107 height 14
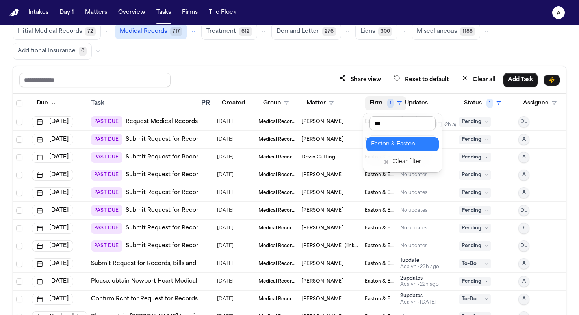
scroll to position [0, 0]
type input "******"
click at [403, 145] on div "Easton & Easton" at bounding box center [402, 143] width 63 height 9
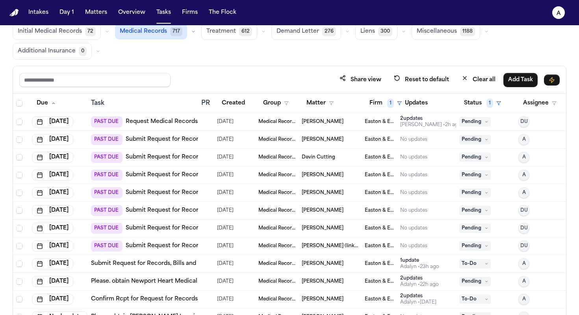
click at [365, 125] on td "Easton & Easton" at bounding box center [379, 122] width 35 height 18
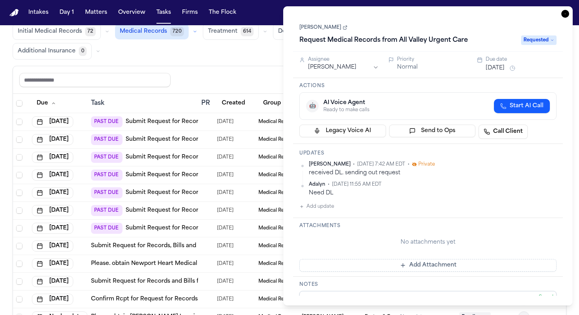
click at [243, 61] on div "Global Filters Review Coverage 44 Review Provider 5 Intake 1066 Police Report &…" at bounding box center [290, 156] width 554 height 331
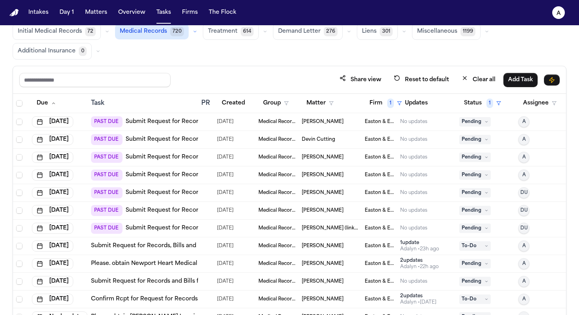
click at [357, 123] on div "[PERSON_NAME]" at bounding box center [330, 122] width 57 height 6
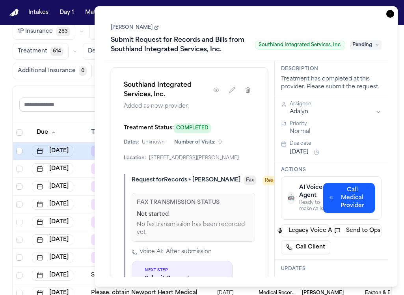
click at [388, 17] on icon "button" at bounding box center [390, 14] width 8 height 8
